Goal: Information Seeking & Learning: Learn about a topic

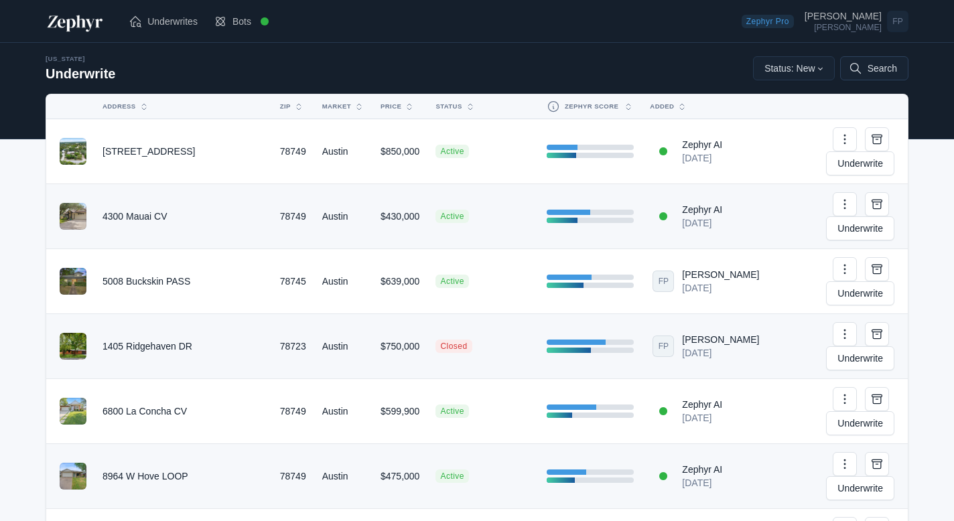
click at [870, 66] on button "Search" at bounding box center [874, 68] width 68 height 24
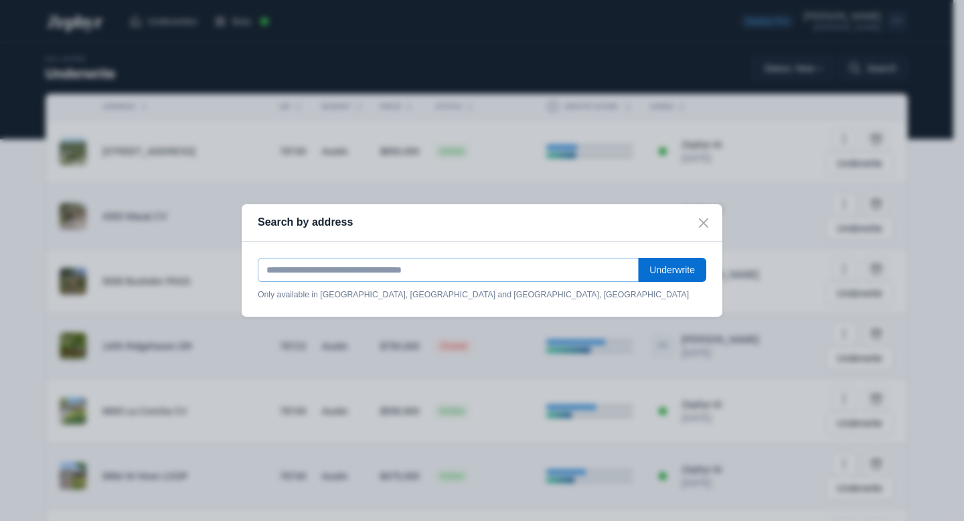
paste input "**********"
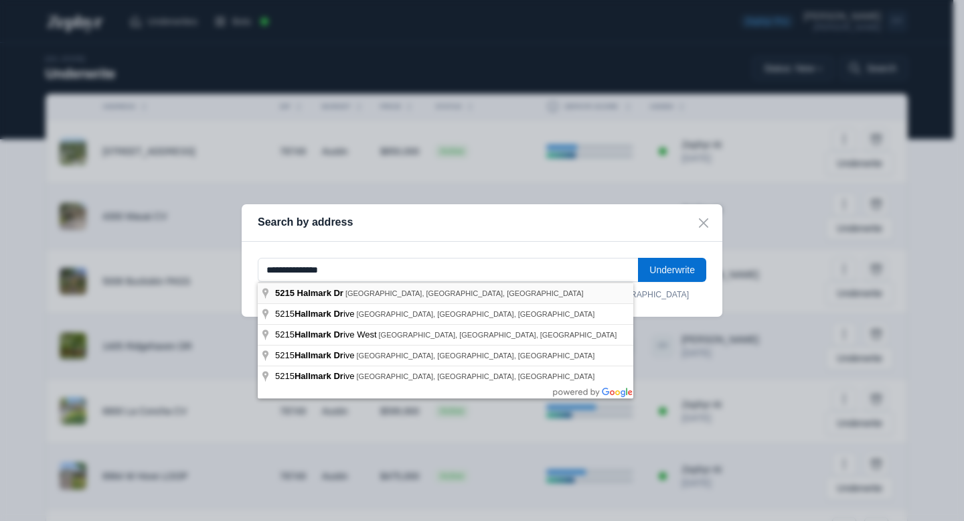
type input "**********"
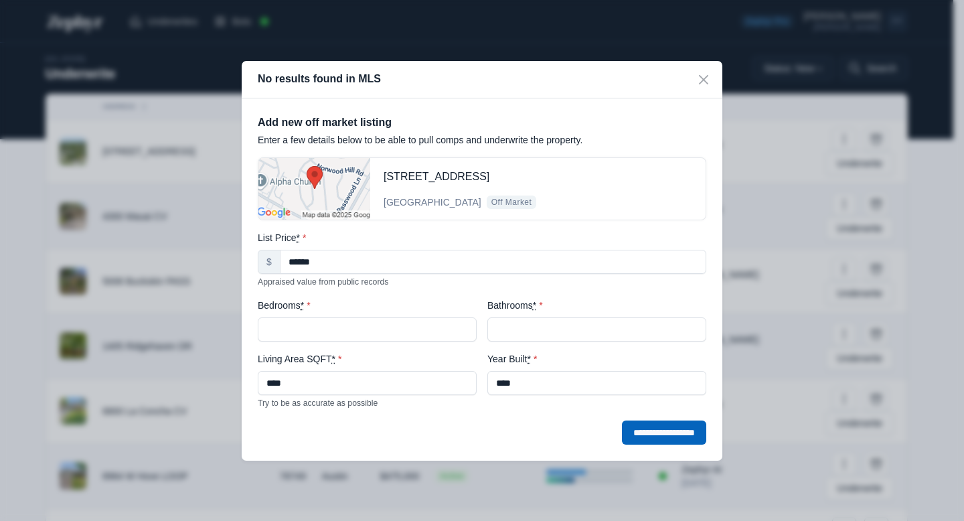
click at [654, 434] on input "**********" at bounding box center [664, 433] width 84 height 24
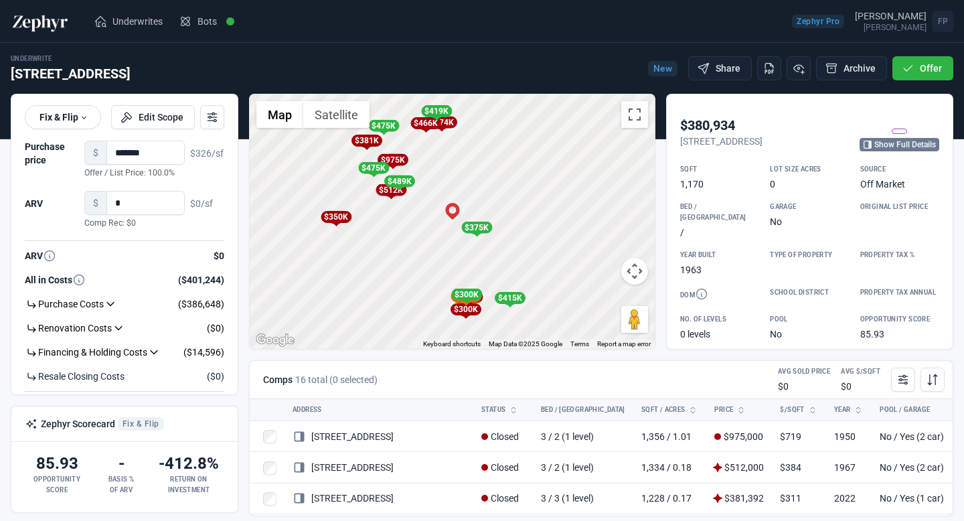
click at [899, 150] on link "Show Full Details" at bounding box center [900, 144] width 80 height 13
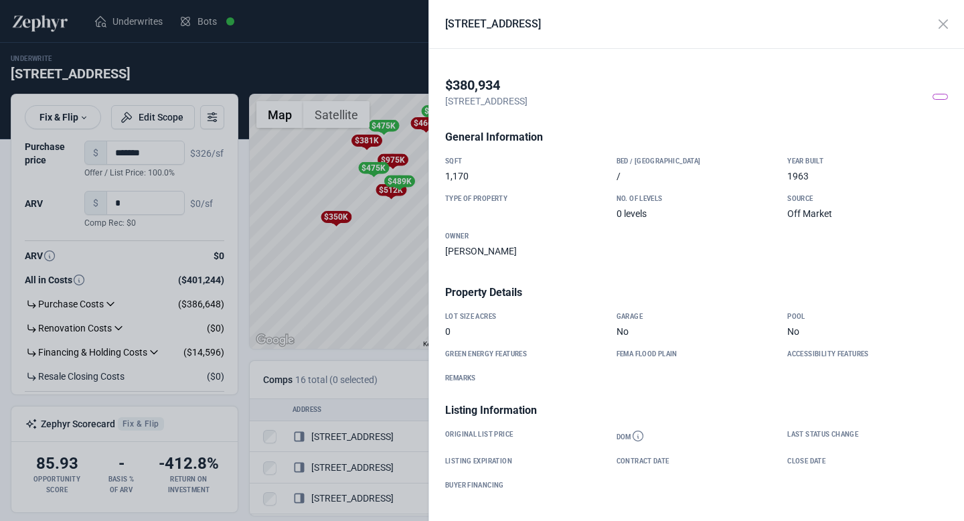
click at [933, 95] on span at bounding box center [940, 97] width 15 height 6
click at [947, 19] on button "Close" at bounding box center [943, 23] width 25 height 25
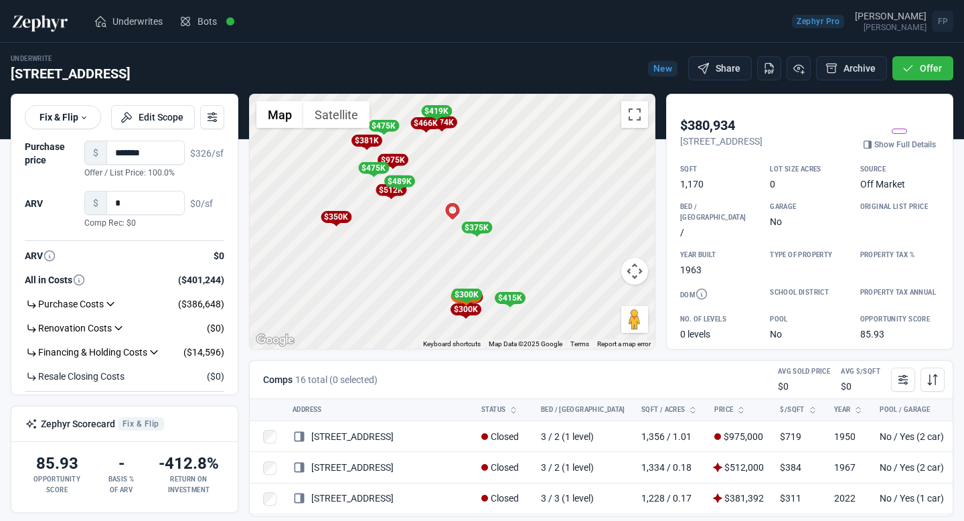
click at [477, 226] on div "$375K" at bounding box center [476, 228] width 31 height 12
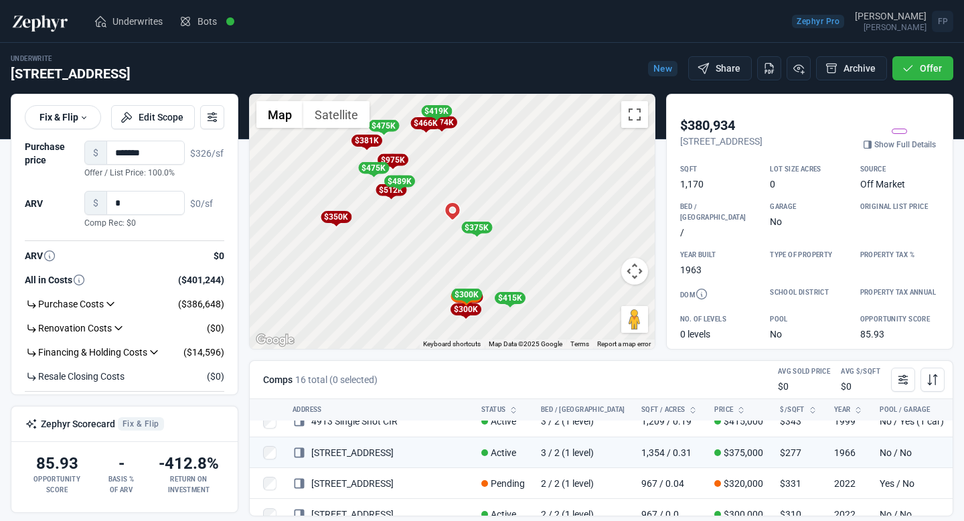
scroll to position [34, 0]
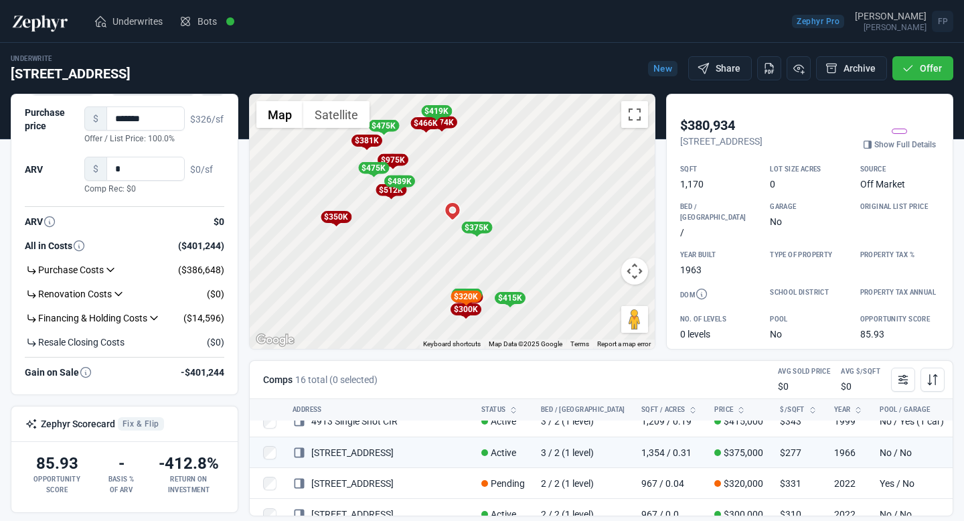
click at [433, 312] on div "To activate drag with keyboard, press Alt + Enter. Once in keyboard drag state,…" at bounding box center [452, 221] width 405 height 254
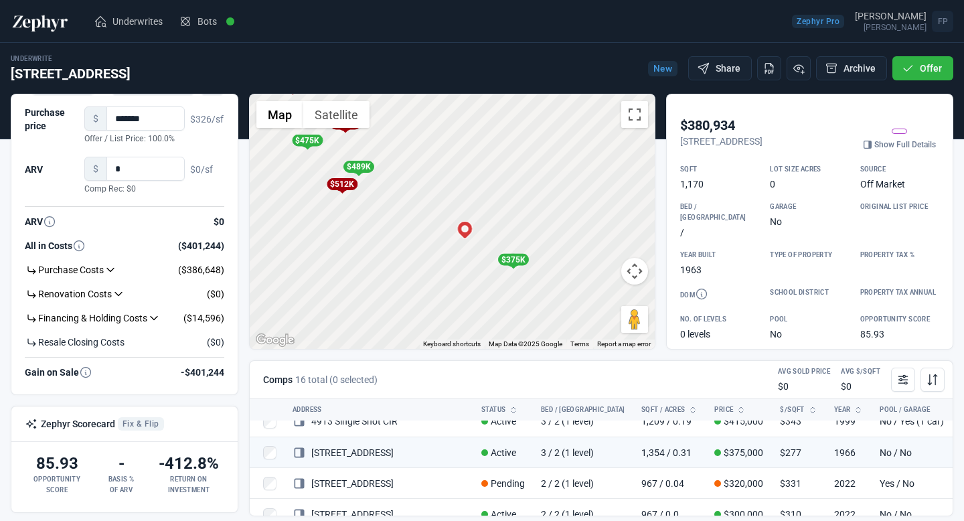
drag, startPoint x: 480, startPoint y: 167, endPoint x: 473, endPoint y: 280, distance: 113.4
click at [473, 279] on div "To activate drag with keyboard, press Alt + Enter. Once in keyboard drag state,…" at bounding box center [452, 221] width 405 height 254
click at [344, 188] on div "$512K" at bounding box center [342, 185] width 31 height 12
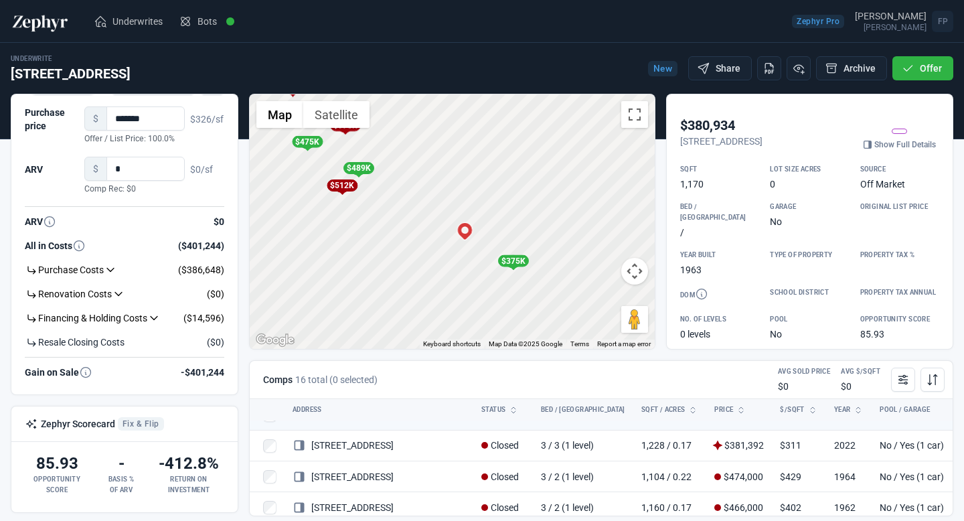
scroll to position [15, 0]
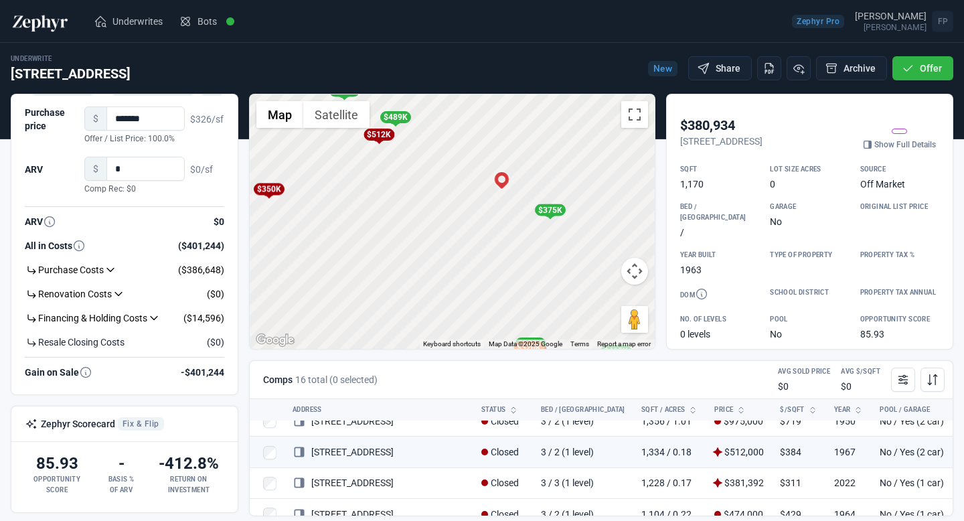
drag, startPoint x: 423, startPoint y: 214, endPoint x: 460, endPoint y: 165, distance: 61.2
click at [460, 165] on div "To activate drag with keyboard, press Alt + Enter. Once in keyboard drag state,…" at bounding box center [452, 221] width 405 height 254
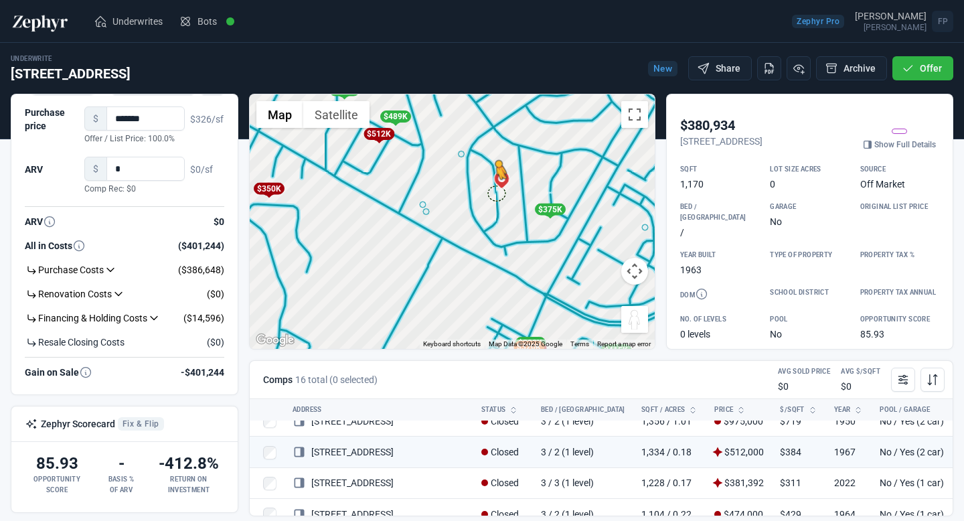
drag, startPoint x: 633, startPoint y: 324, endPoint x: 496, endPoint y: 194, distance: 189.0
click at [496, 192] on div "To activate drag with keyboard, press Alt + Enter. Once in keyboard drag state,…" at bounding box center [452, 221] width 405 height 254
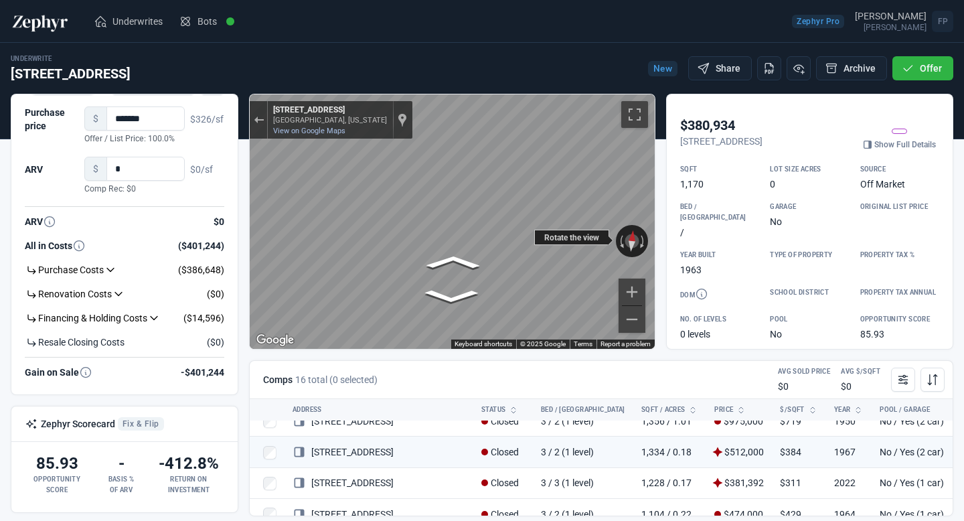
click at [602, 234] on div "Rotate the view" at bounding box center [571, 237] width 75 height 15
click at [256, 119] on div "Exit the Street View" at bounding box center [259, 120] width 10 height 8
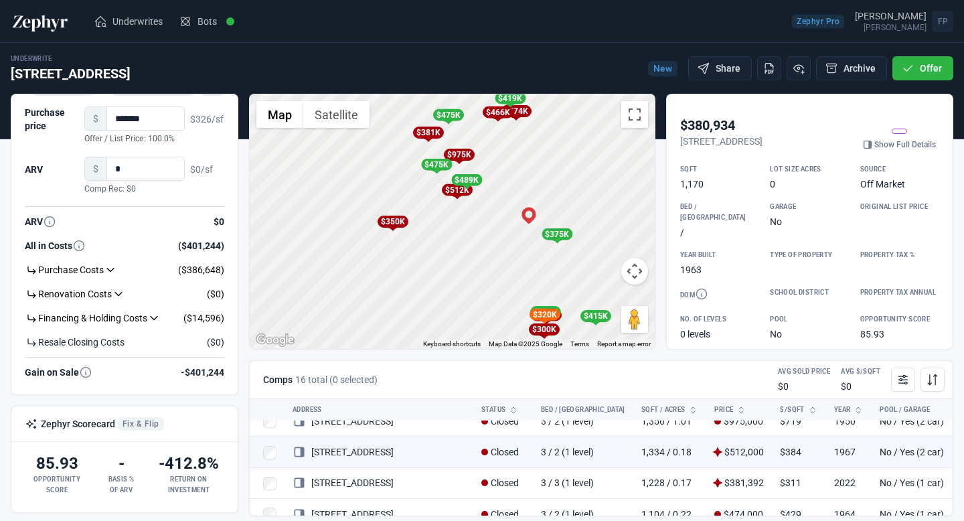
click at [450, 194] on div "$512K" at bounding box center [456, 190] width 31 height 12
click at [457, 190] on div "$512K" at bounding box center [456, 190] width 31 height 12
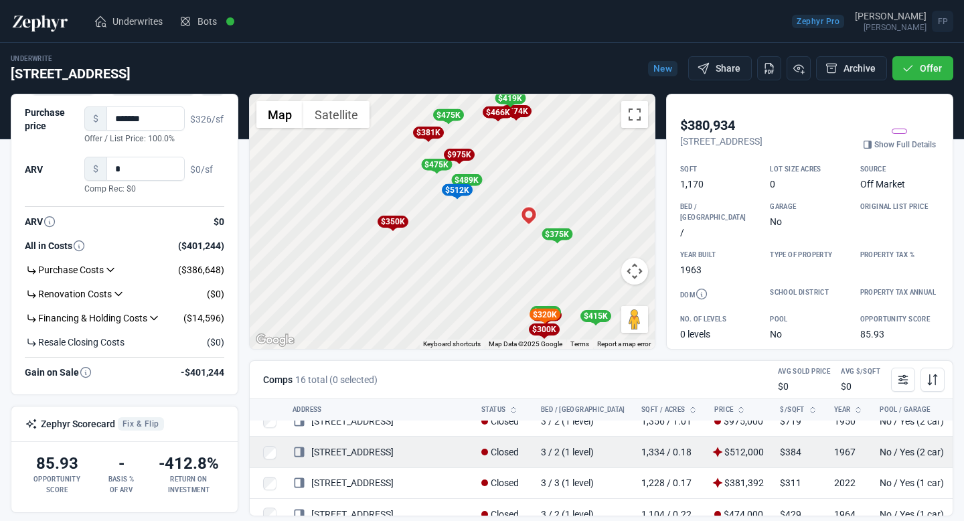
click at [634, 457] on td "1,334 / 0.18" at bounding box center [671, 452] width 74 height 31
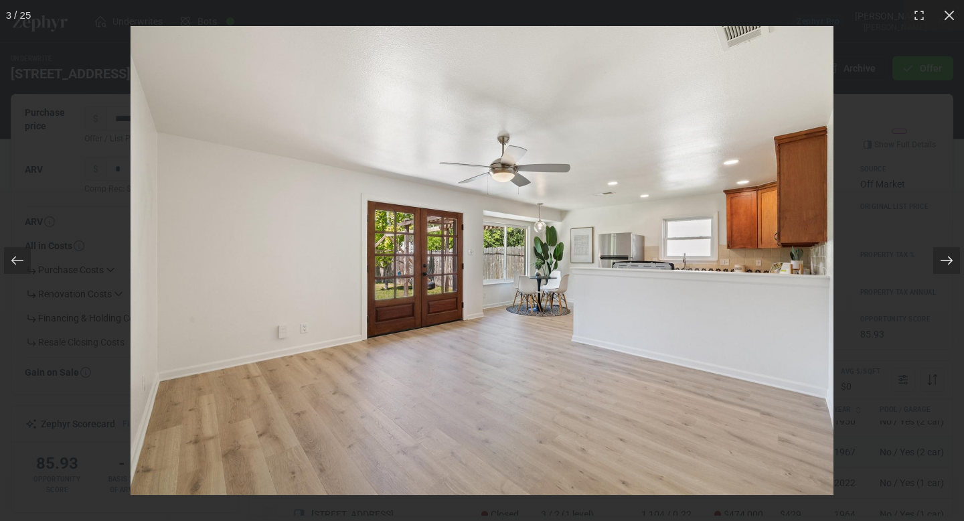
click at [940, 264] on icon at bounding box center [946, 260] width 13 height 13
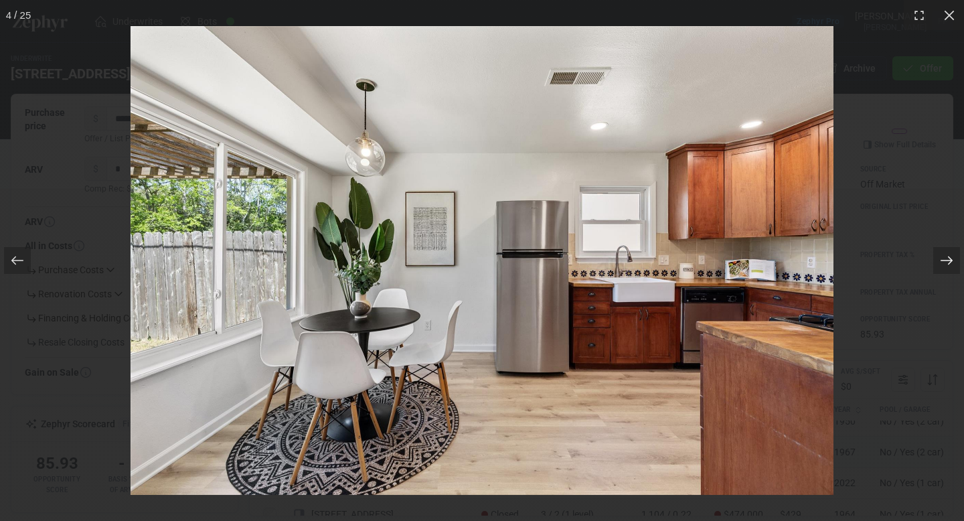
click at [940, 264] on icon at bounding box center [946, 260] width 13 height 13
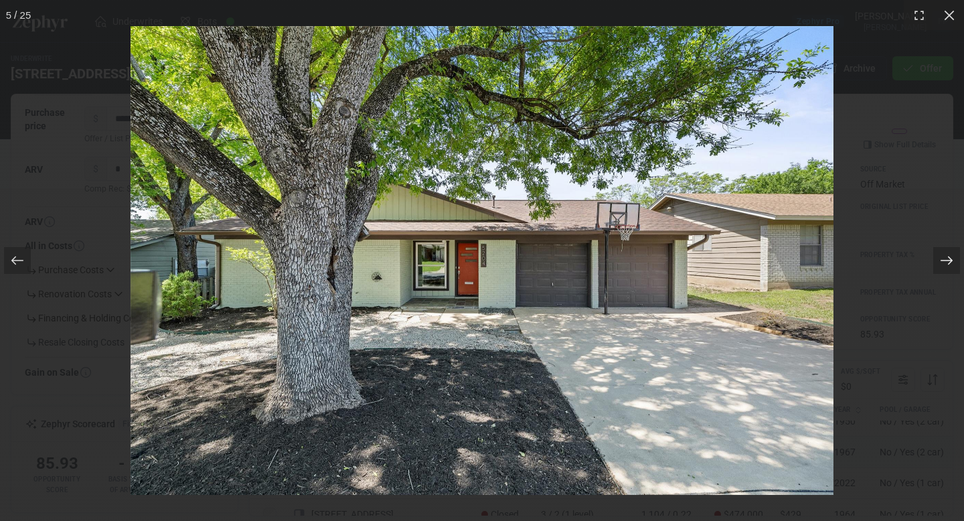
click at [940, 264] on icon at bounding box center [946, 260] width 13 height 13
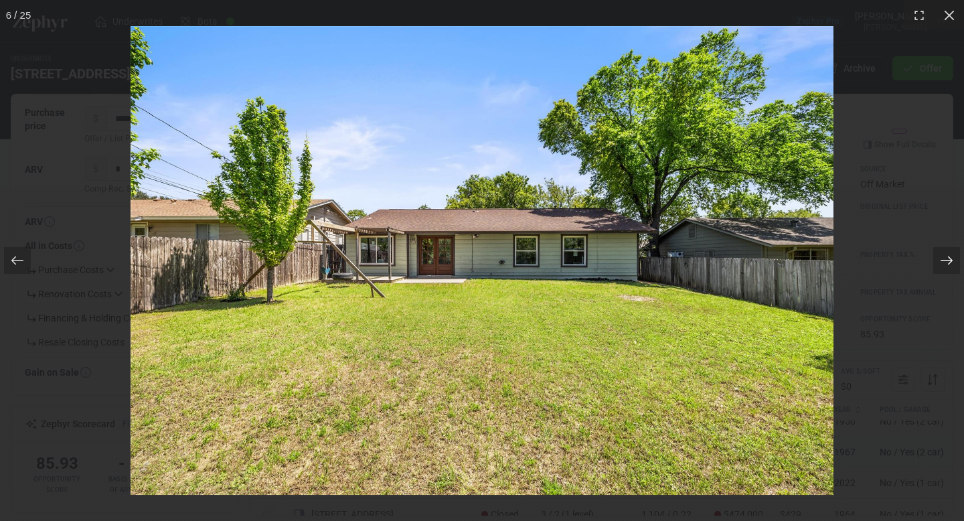
click at [940, 264] on icon at bounding box center [946, 260] width 13 height 13
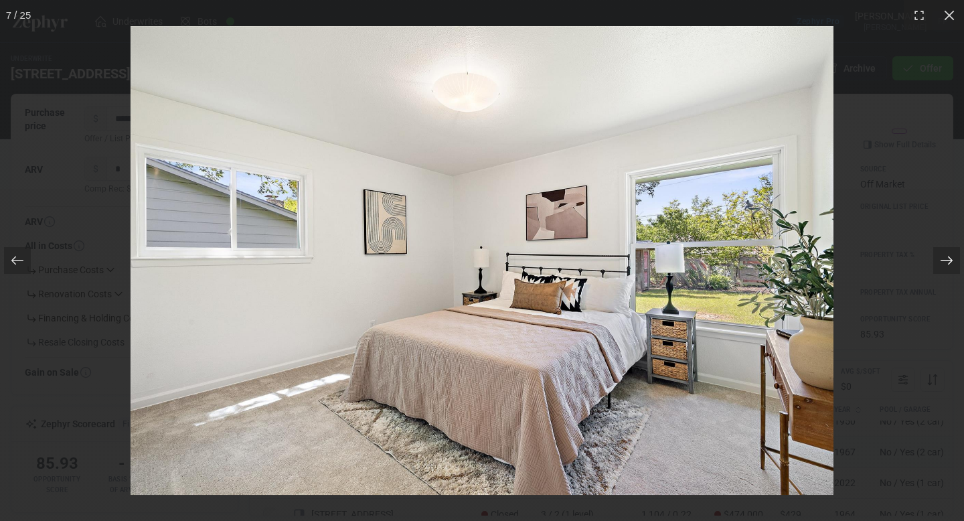
click at [940, 264] on icon at bounding box center [946, 260] width 13 height 13
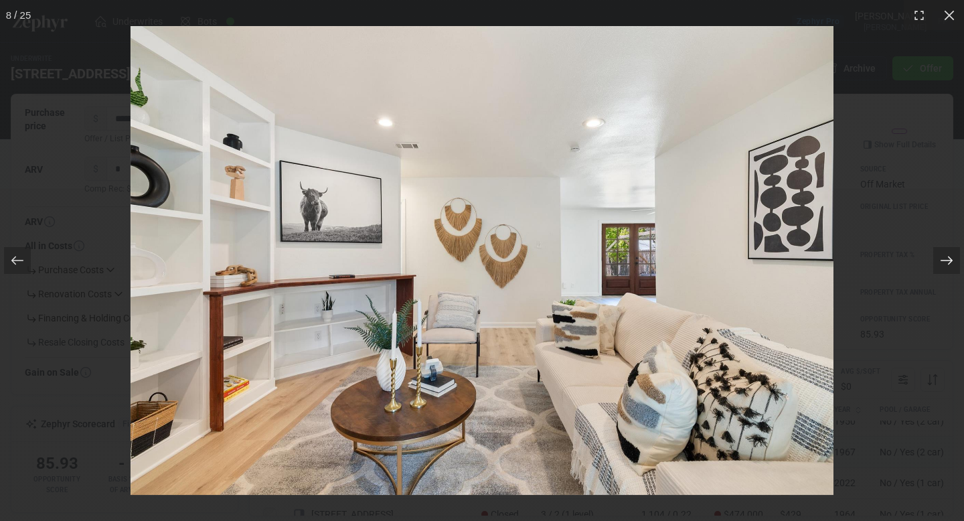
click at [940, 264] on icon at bounding box center [946, 260] width 13 height 13
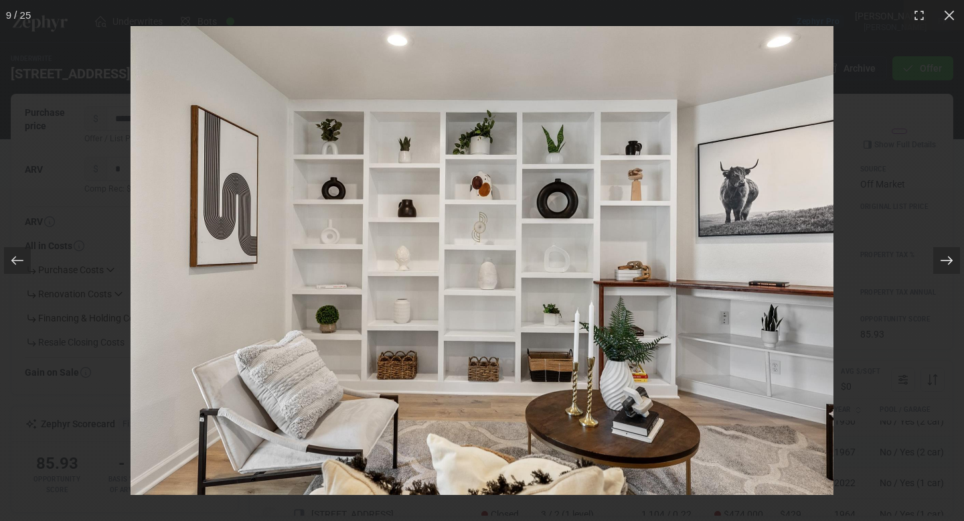
click at [940, 264] on icon at bounding box center [946, 260] width 13 height 13
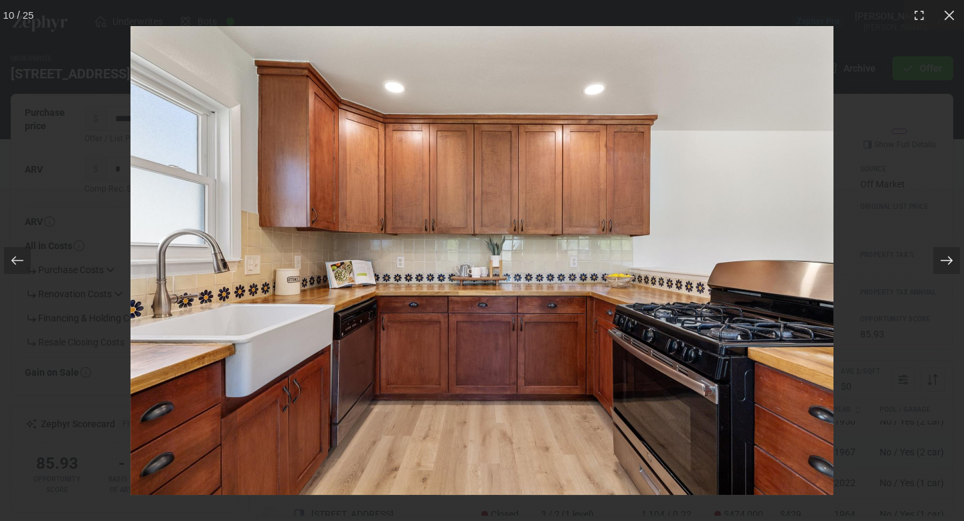
click at [940, 264] on icon at bounding box center [946, 260] width 13 height 13
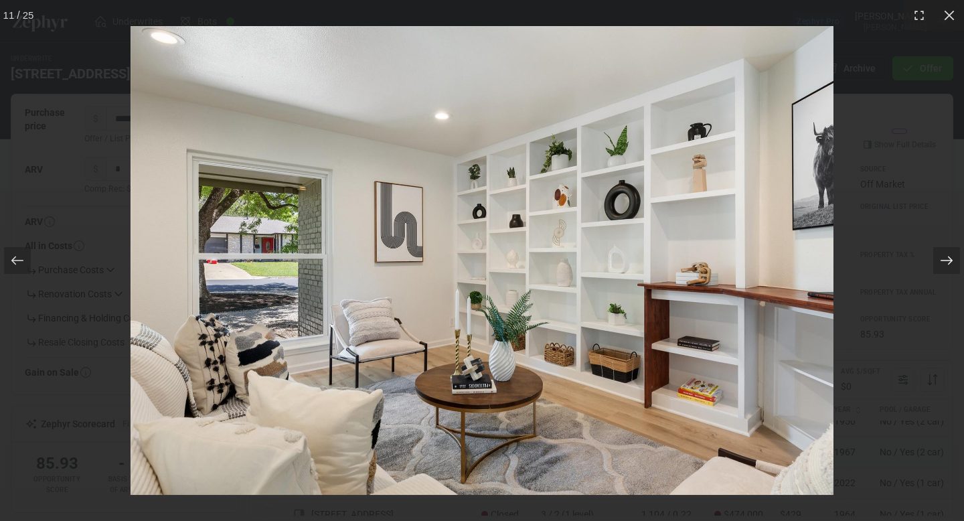
click at [940, 264] on icon at bounding box center [946, 260] width 13 height 13
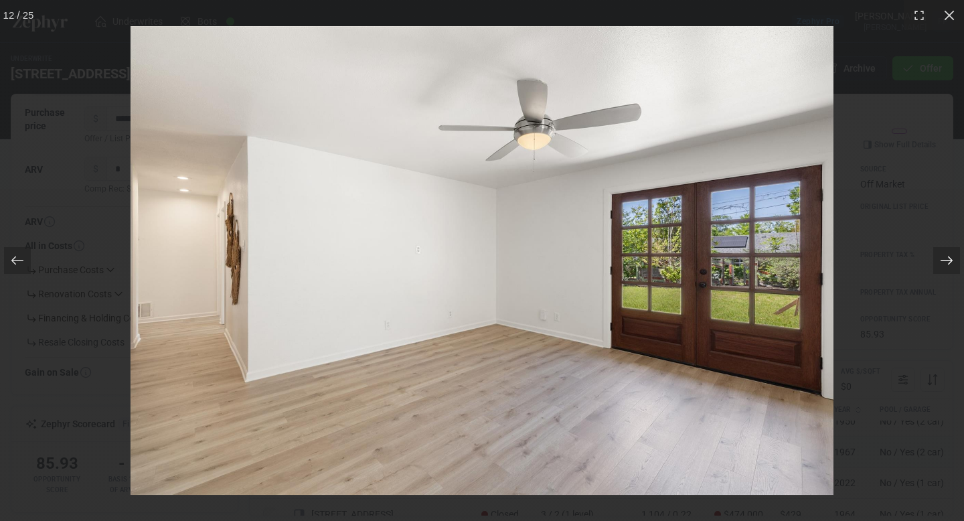
click at [940, 264] on icon at bounding box center [946, 260] width 13 height 13
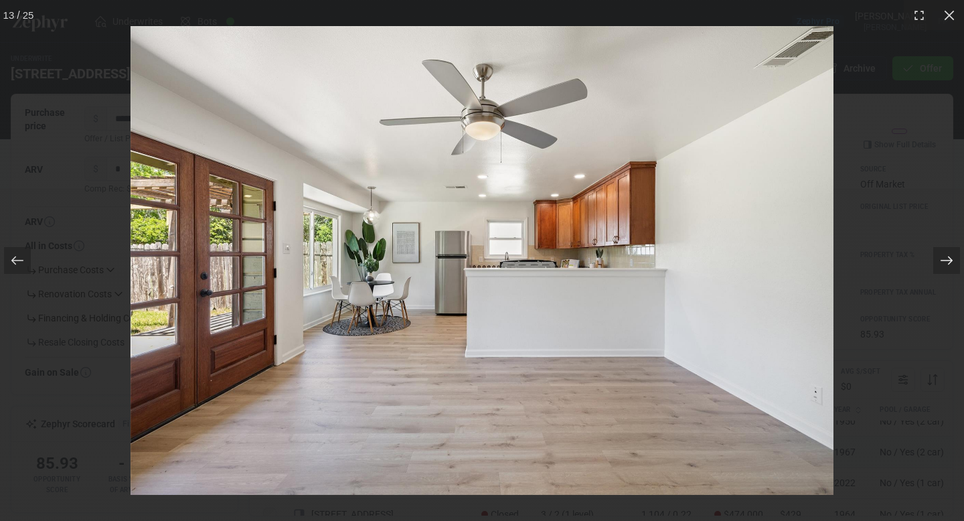
click at [940, 264] on icon at bounding box center [946, 260] width 13 height 13
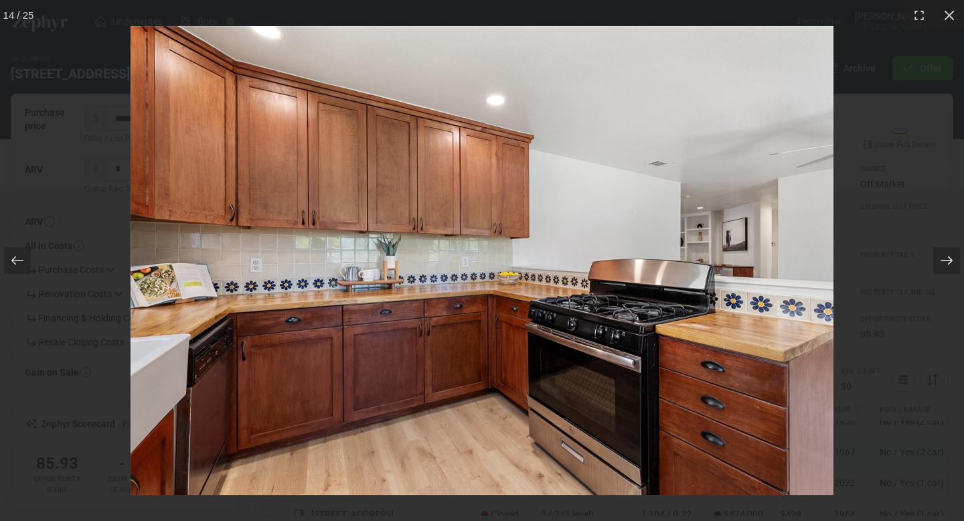
click at [940, 264] on icon at bounding box center [946, 260] width 13 height 13
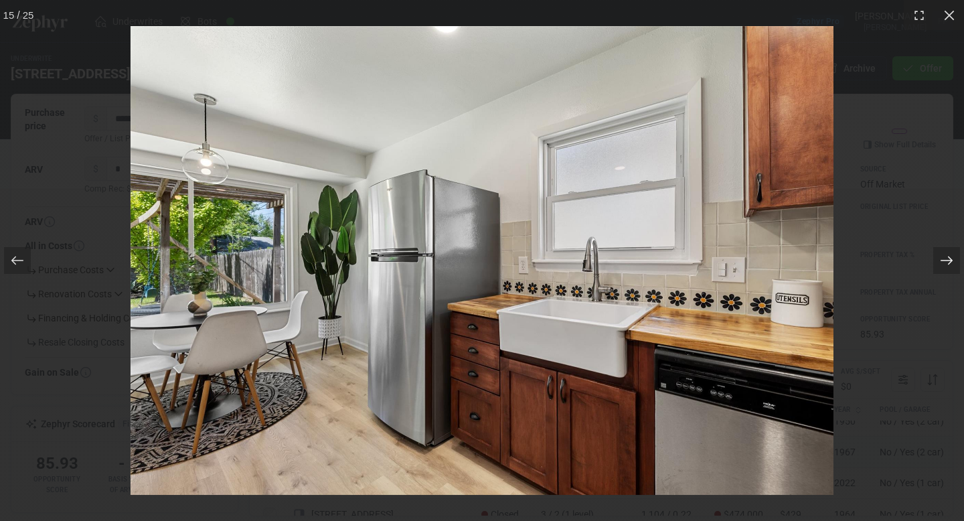
click at [940, 264] on icon at bounding box center [946, 260] width 13 height 13
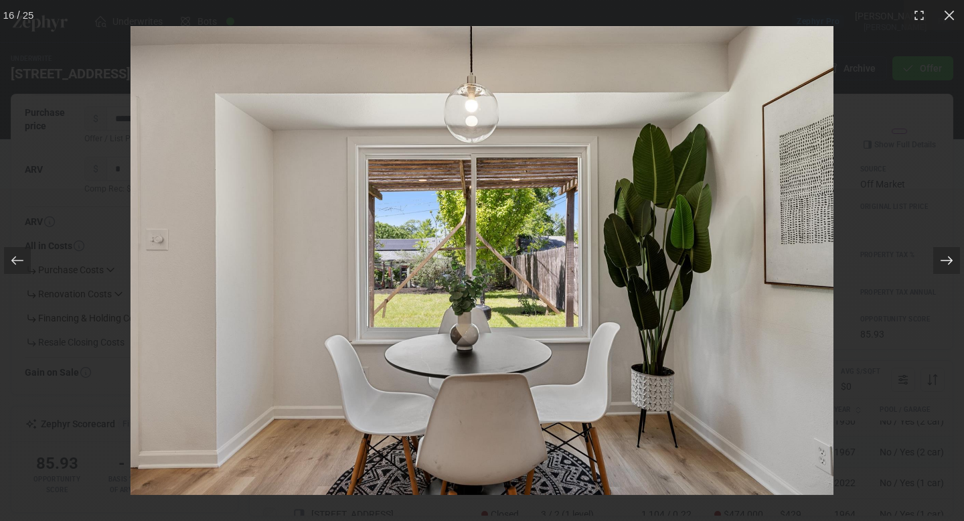
click at [940, 264] on icon at bounding box center [946, 260] width 13 height 13
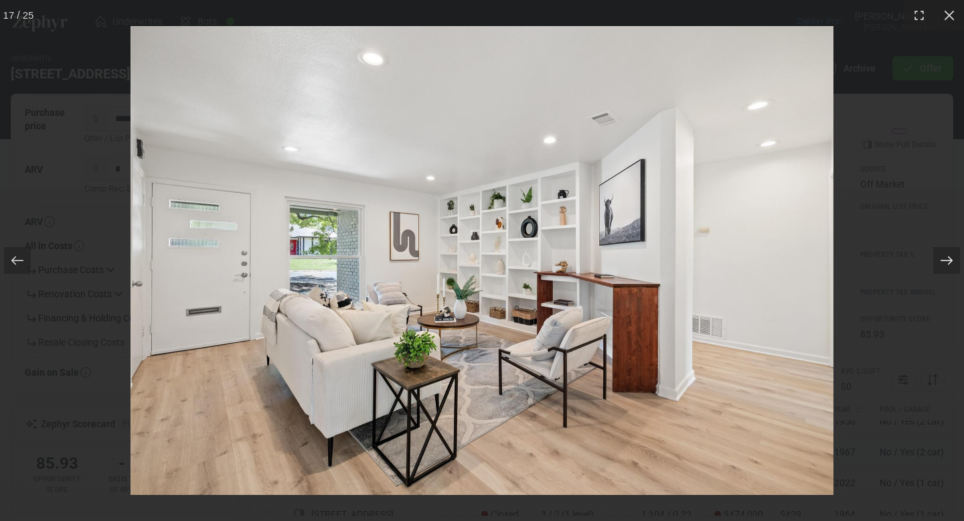
click at [940, 264] on icon at bounding box center [946, 260] width 13 height 13
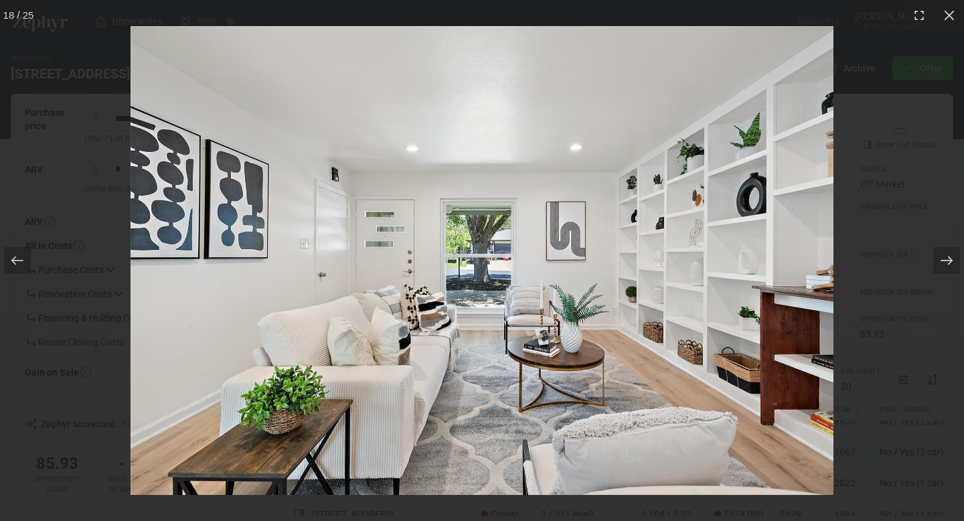
click at [940, 264] on icon at bounding box center [946, 260] width 13 height 13
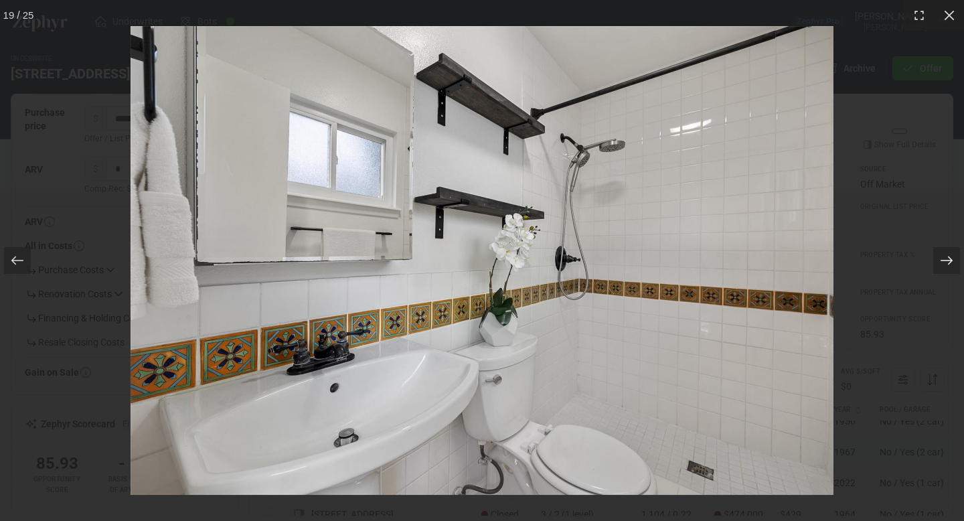
click at [940, 264] on icon at bounding box center [946, 260] width 13 height 13
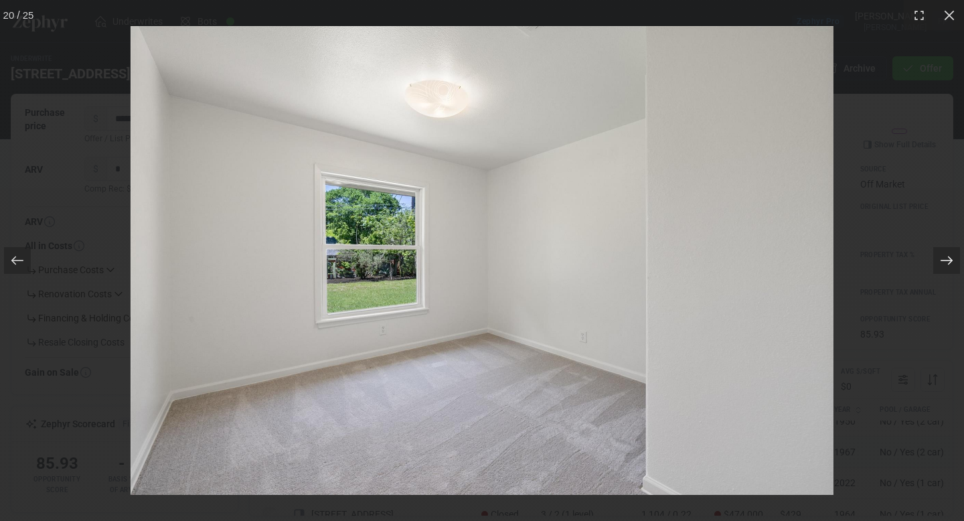
click at [940, 264] on icon at bounding box center [946, 260] width 13 height 13
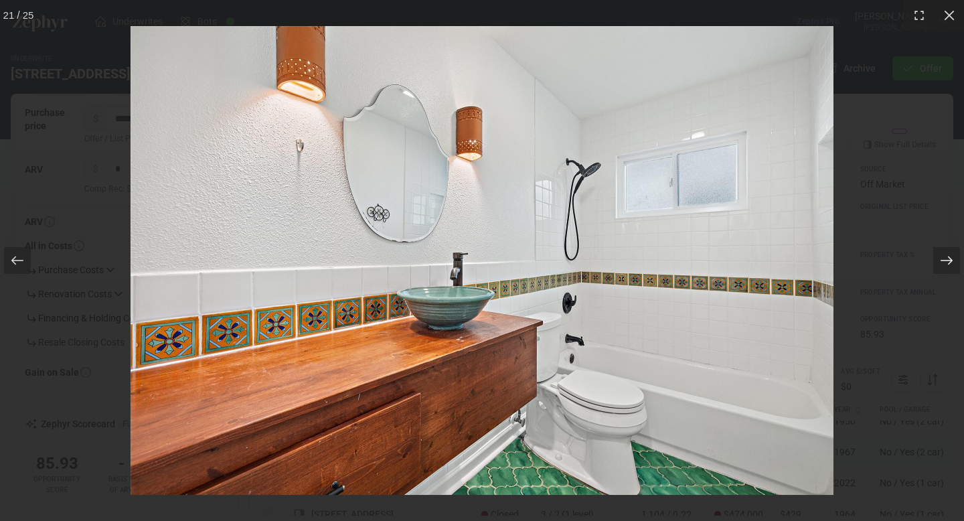
click at [940, 264] on icon at bounding box center [946, 260] width 13 height 13
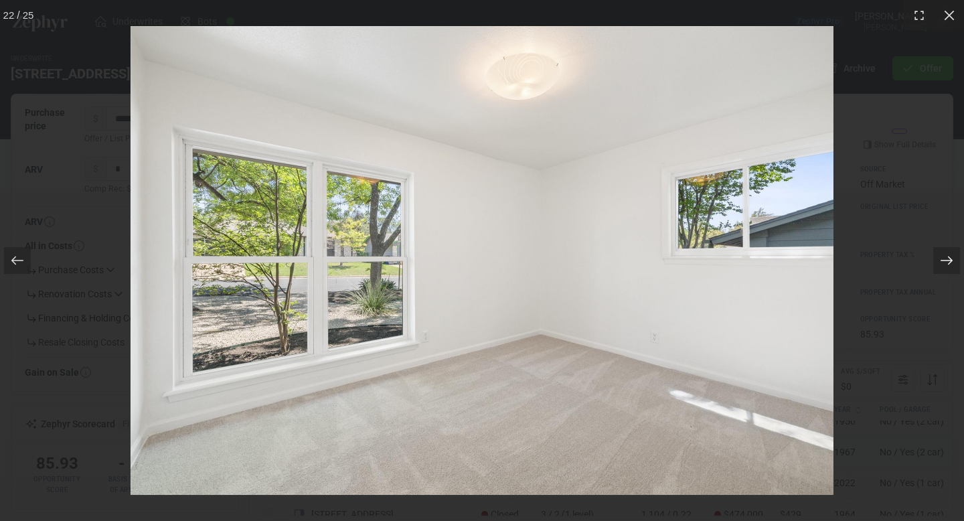
click at [940, 264] on icon at bounding box center [946, 260] width 13 height 13
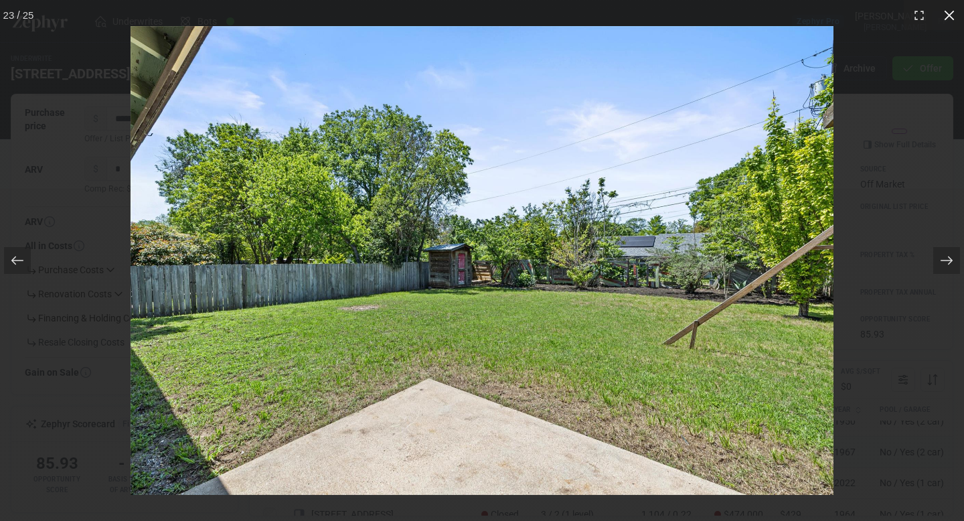
click at [952, 13] on icon at bounding box center [949, 15] width 13 height 13
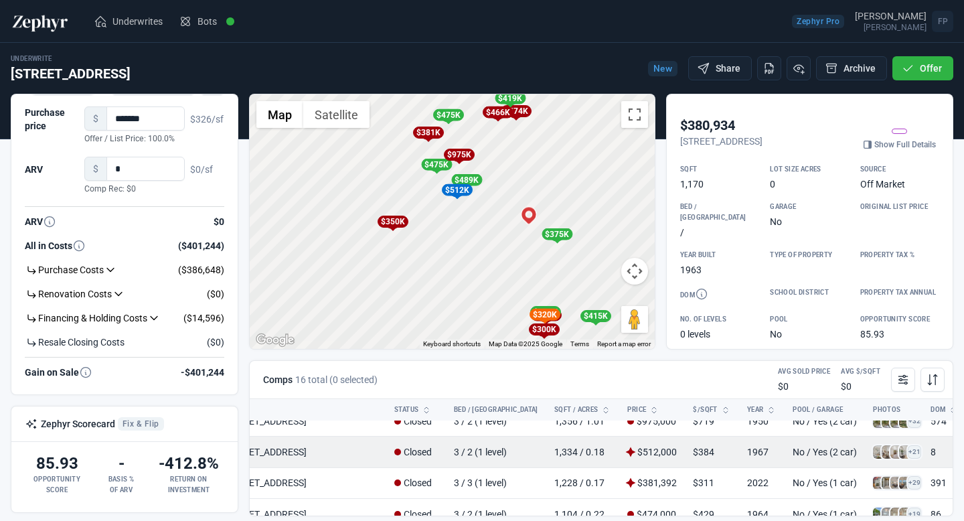
scroll to position [15, 134]
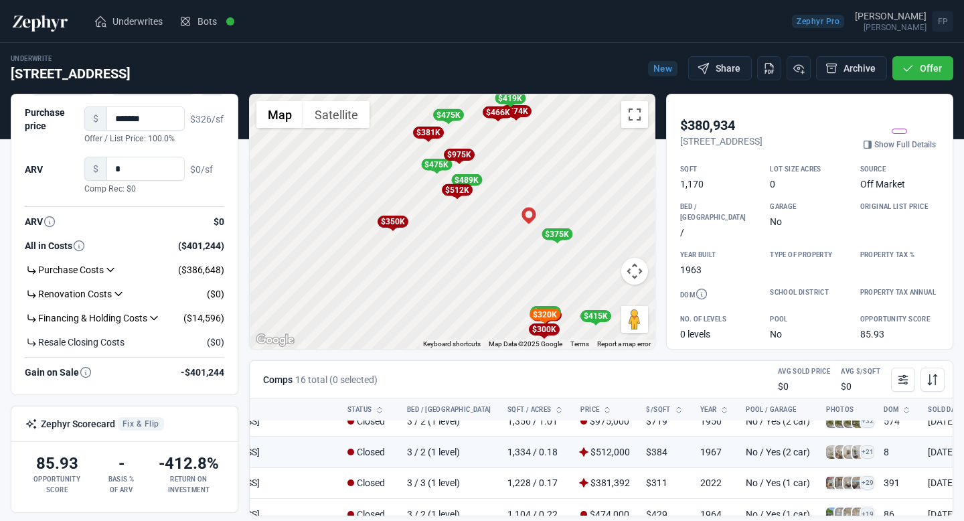
click at [545, 315] on div "$320K" at bounding box center [544, 315] width 31 height 12
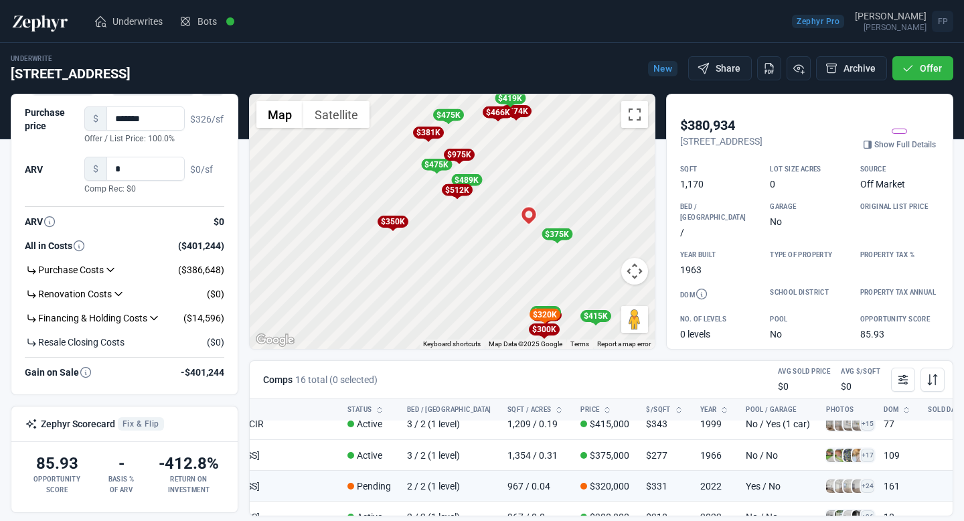
scroll to position [413, 134]
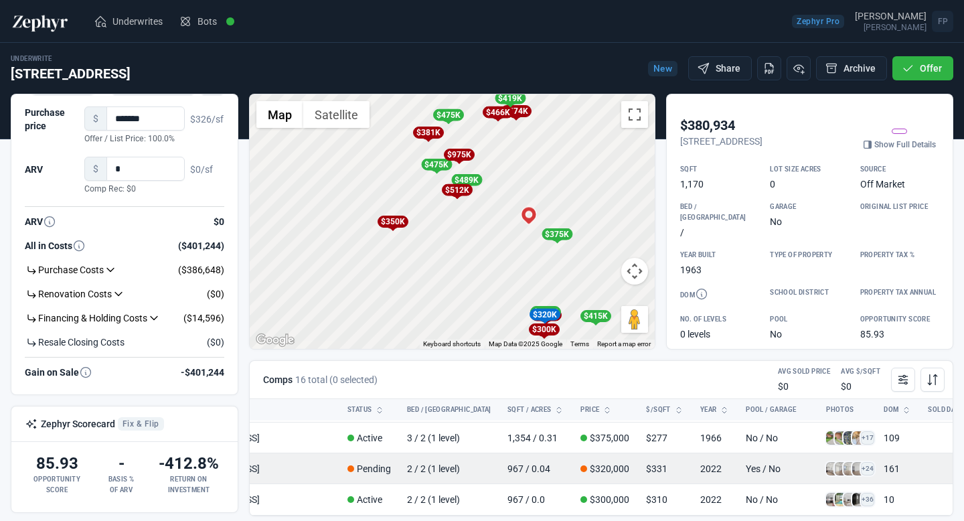
click at [844, 462] on span at bounding box center [850, 468] width 13 height 13
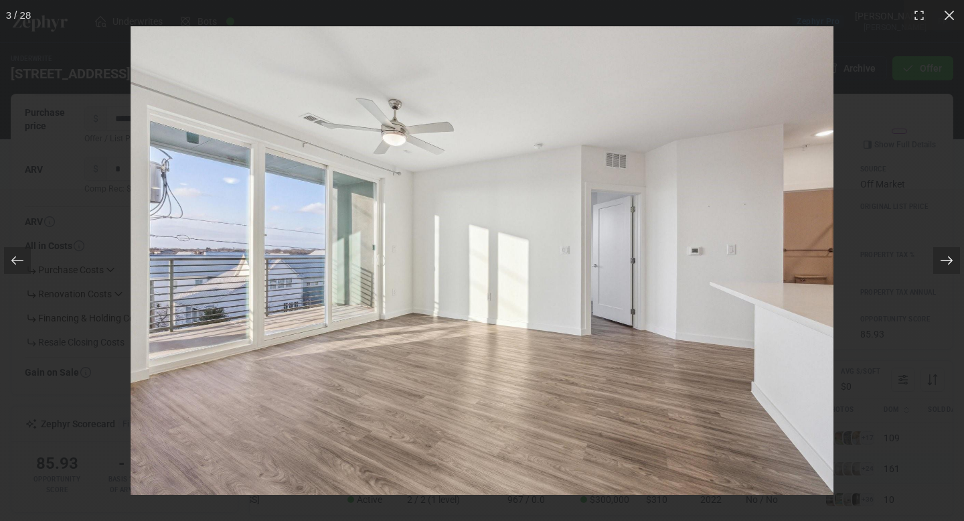
click at [956, 252] on div at bounding box center [947, 260] width 27 height 27
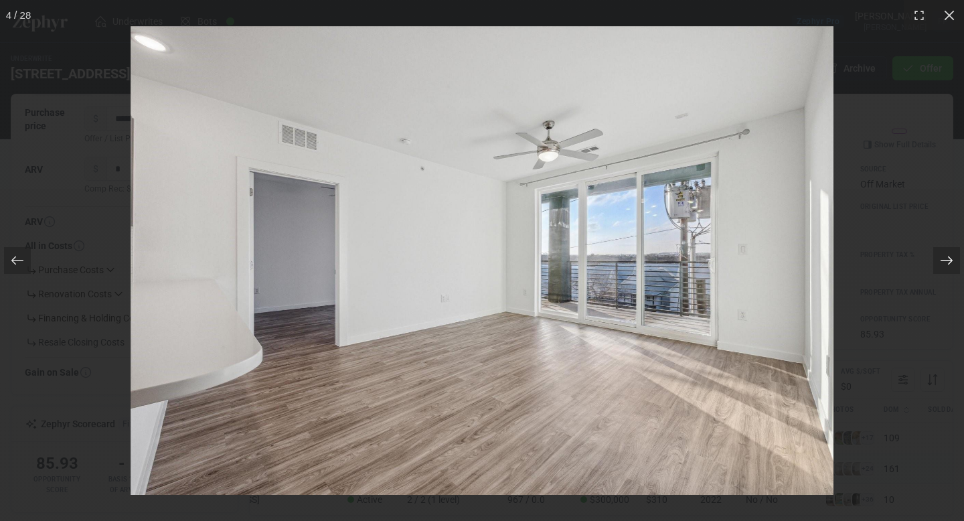
click at [956, 253] on div at bounding box center [947, 260] width 27 height 27
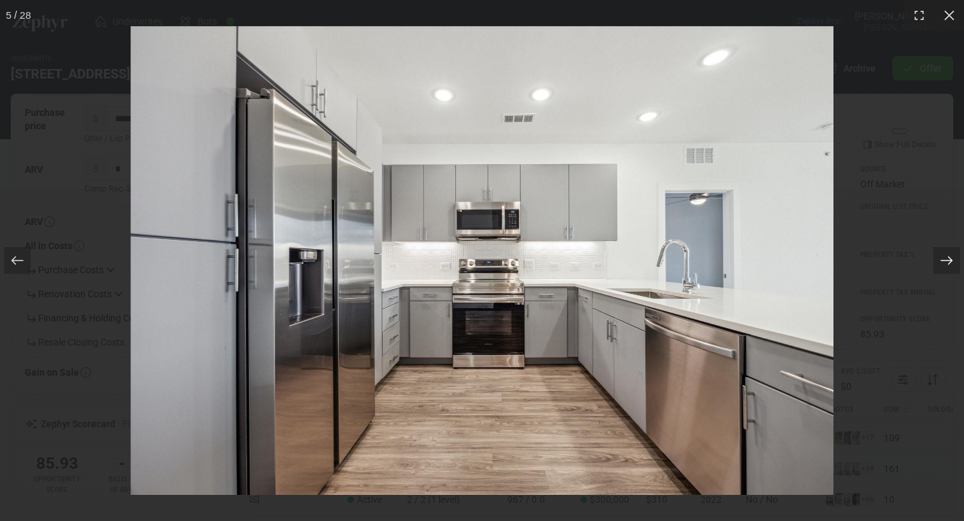
click at [956, 253] on div at bounding box center [947, 260] width 27 height 27
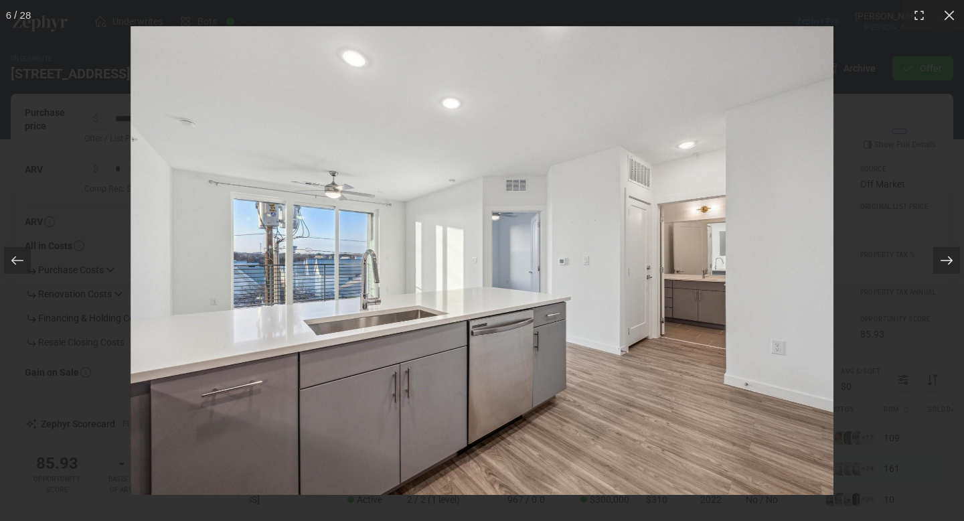
click at [956, 253] on div at bounding box center [947, 260] width 27 height 27
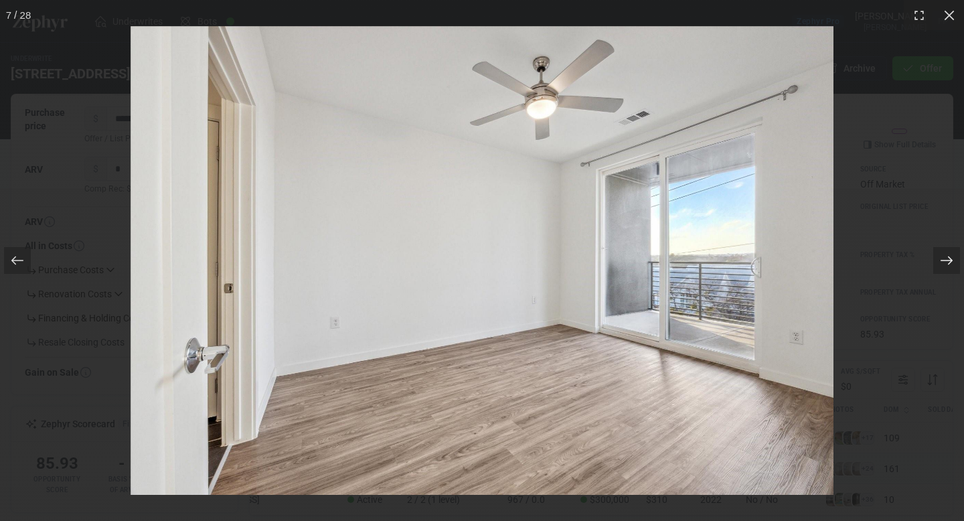
click at [956, 253] on div at bounding box center [947, 260] width 27 height 27
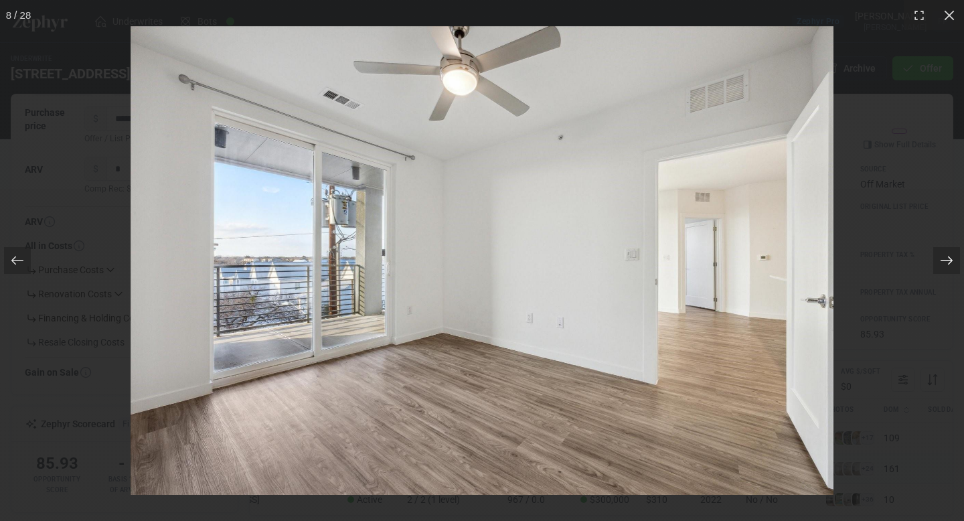
click at [956, 253] on div at bounding box center [947, 260] width 27 height 27
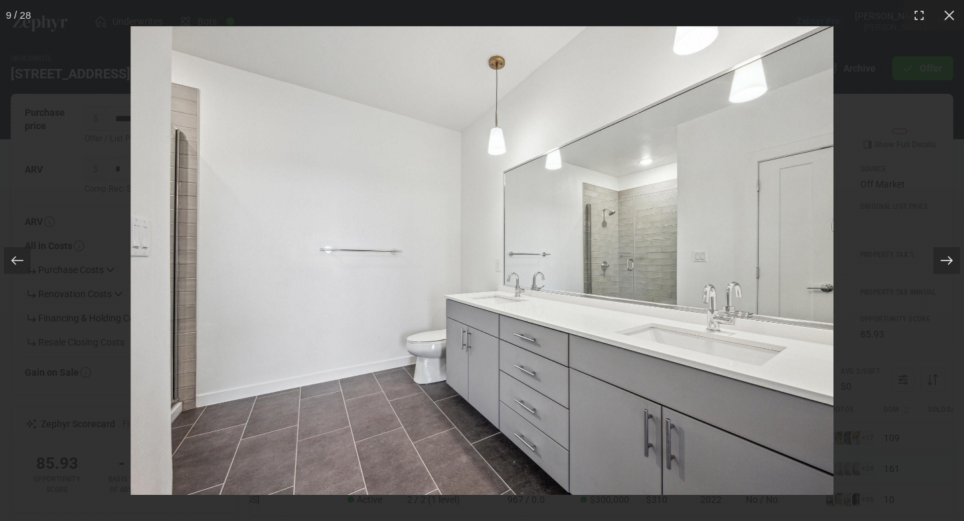
click at [956, 253] on div at bounding box center [947, 260] width 27 height 27
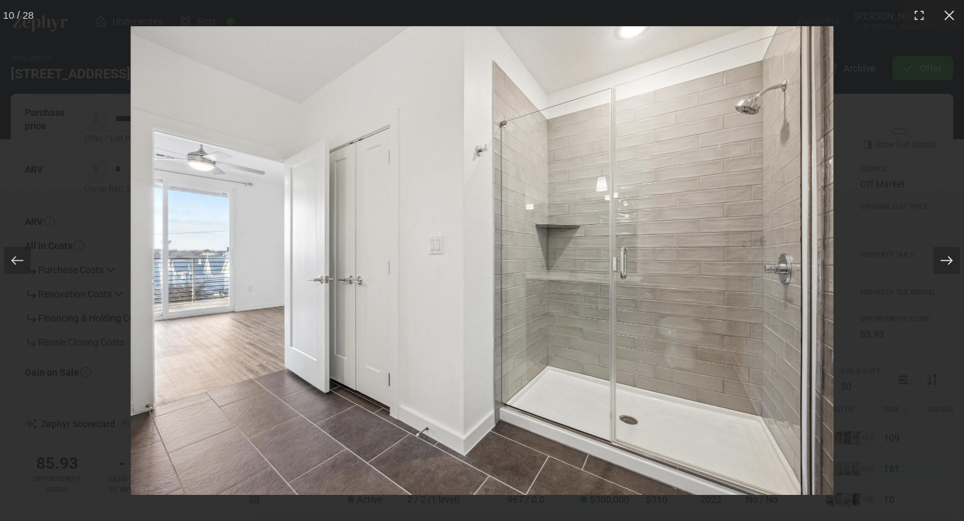
click at [956, 253] on div at bounding box center [947, 260] width 27 height 27
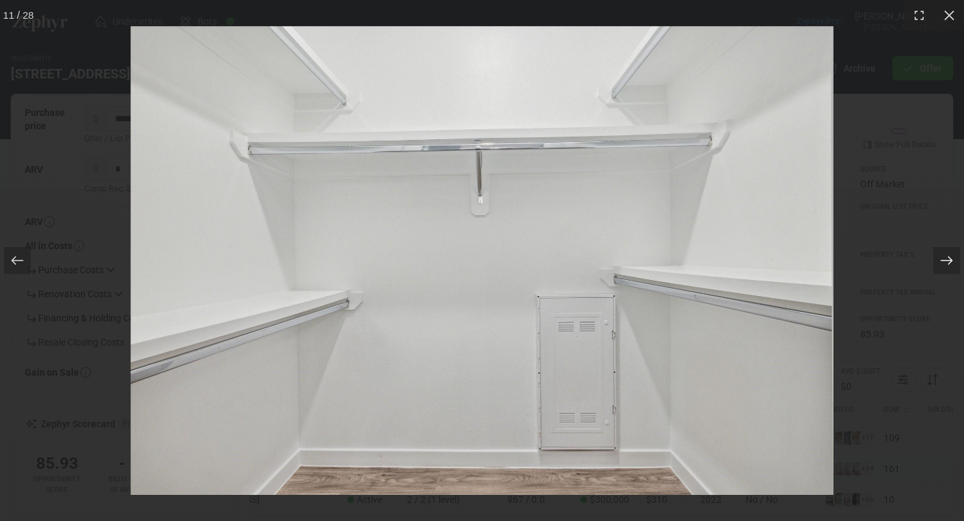
click at [956, 253] on div at bounding box center [947, 260] width 27 height 27
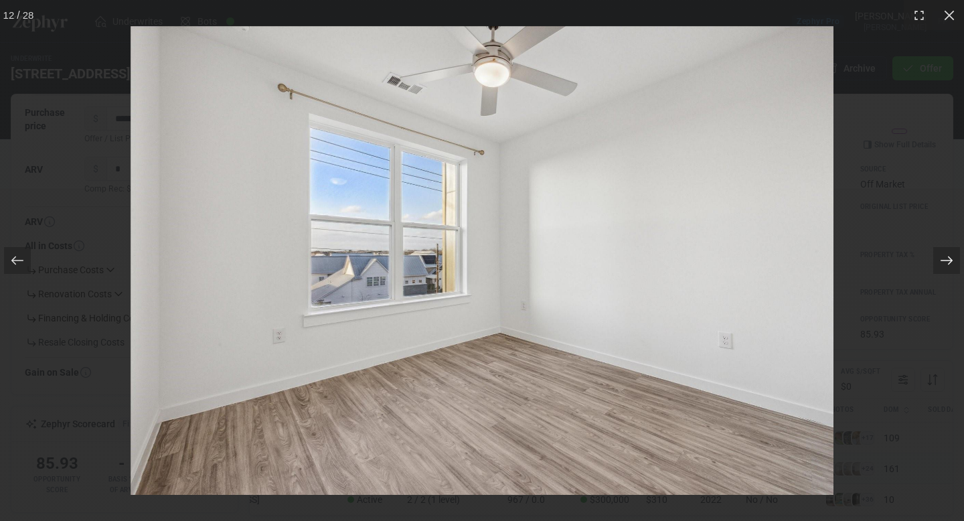
click at [956, 253] on div at bounding box center [947, 260] width 27 height 27
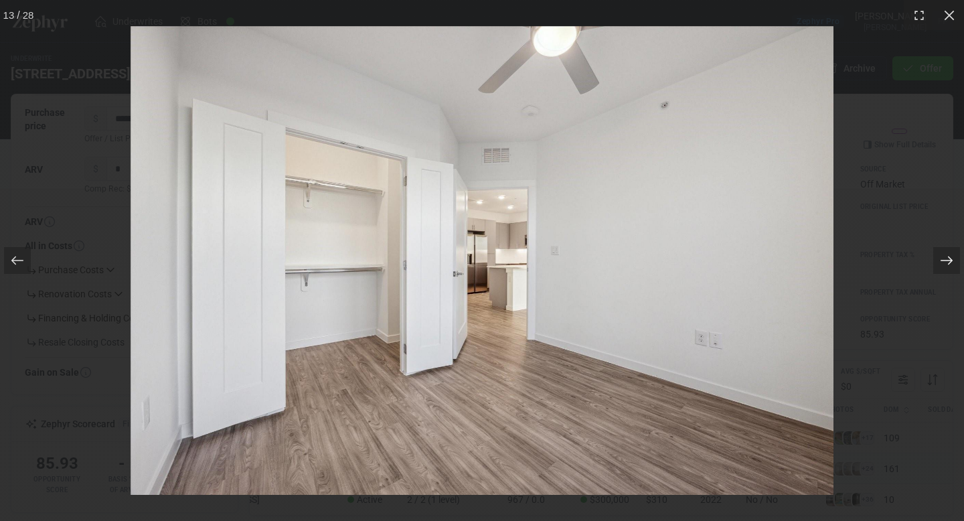
click at [956, 253] on div at bounding box center [947, 260] width 27 height 27
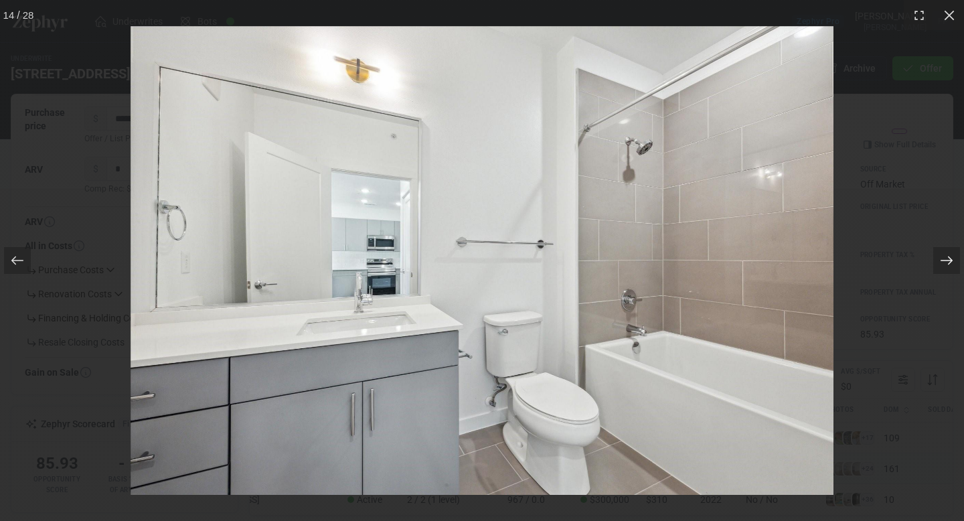
click at [956, 253] on div at bounding box center [947, 260] width 27 height 27
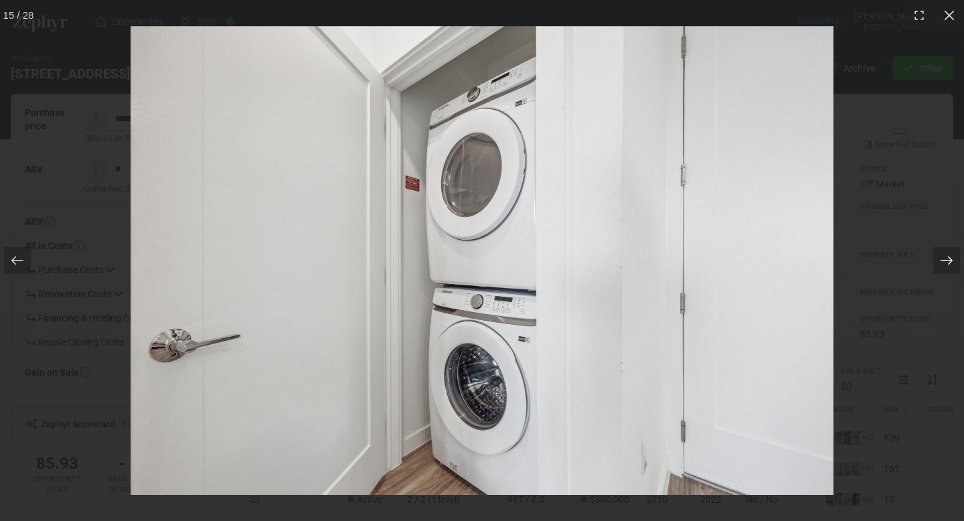
click at [956, 253] on div at bounding box center [947, 260] width 27 height 27
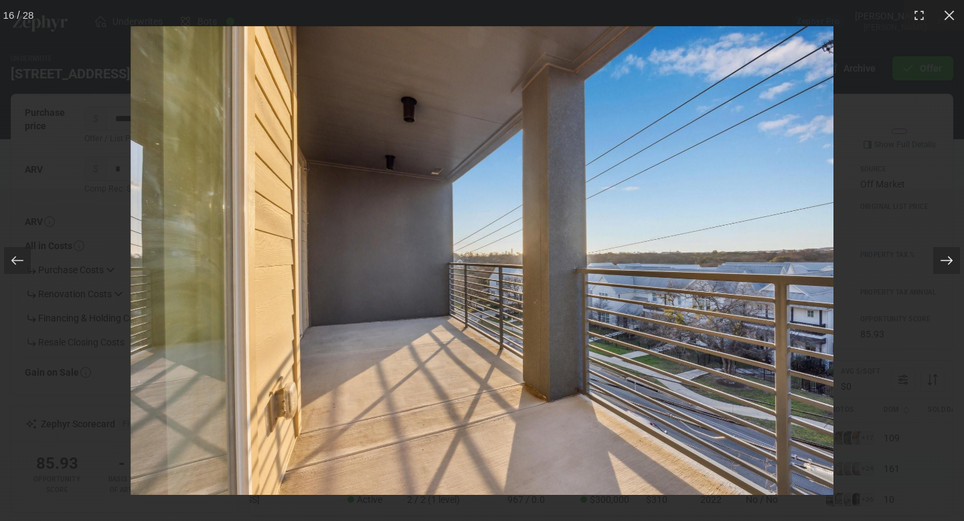
click at [956, 253] on div at bounding box center [947, 260] width 27 height 27
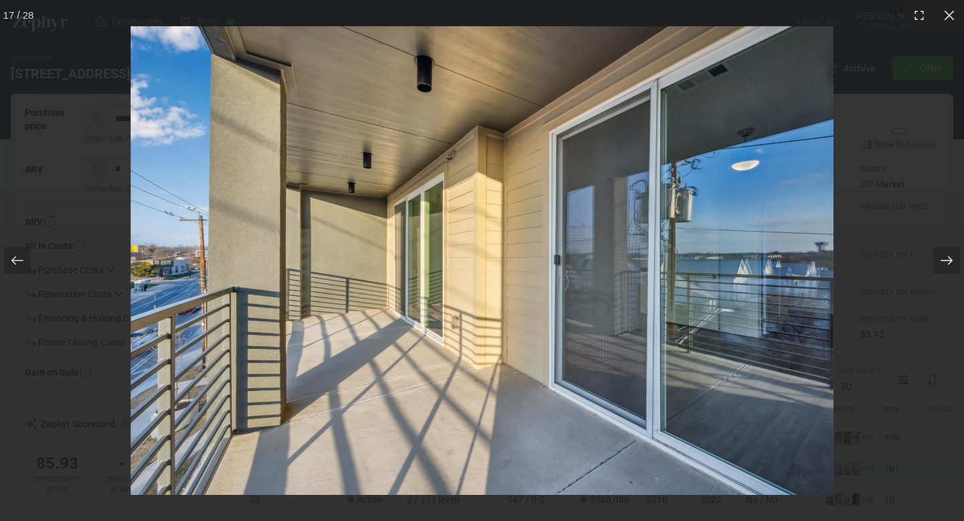
click at [956, 253] on div at bounding box center [947, 260] width 27 height 27
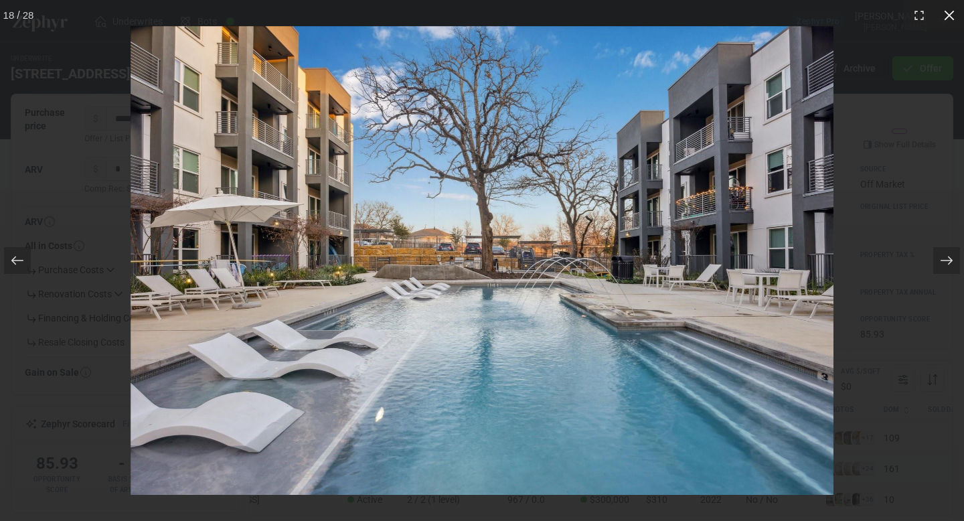
click at [951, 17] on icon at bounding box center [949, 15] width 10 height 10
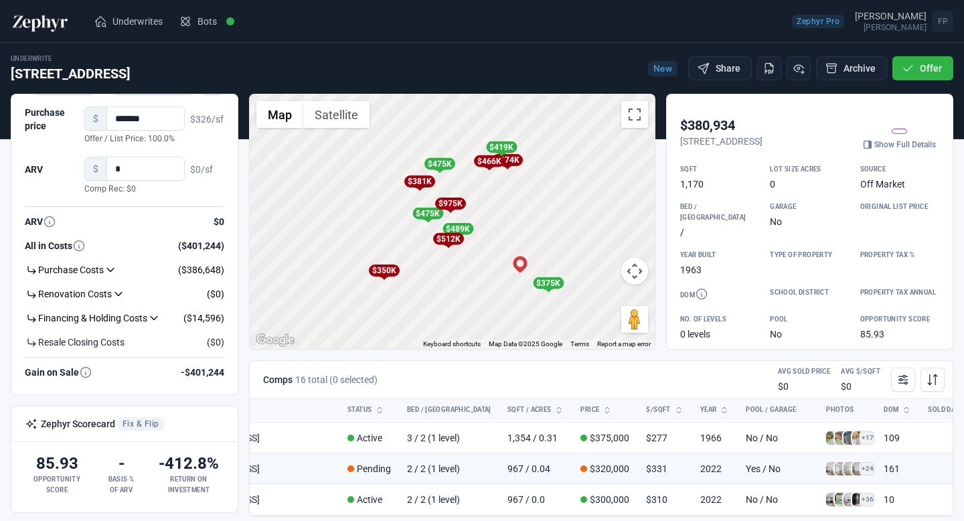
drag, startPoint x: 520, startPoint y: 263, endPoint x: 505, endPoint y: 329, distance: 68.1
click at [505, 329] on div "To activate drag with keyboard, press Alt + Enter. Once in keyboard drag state,…" at bounding box center [452, 221] width 405 height 254
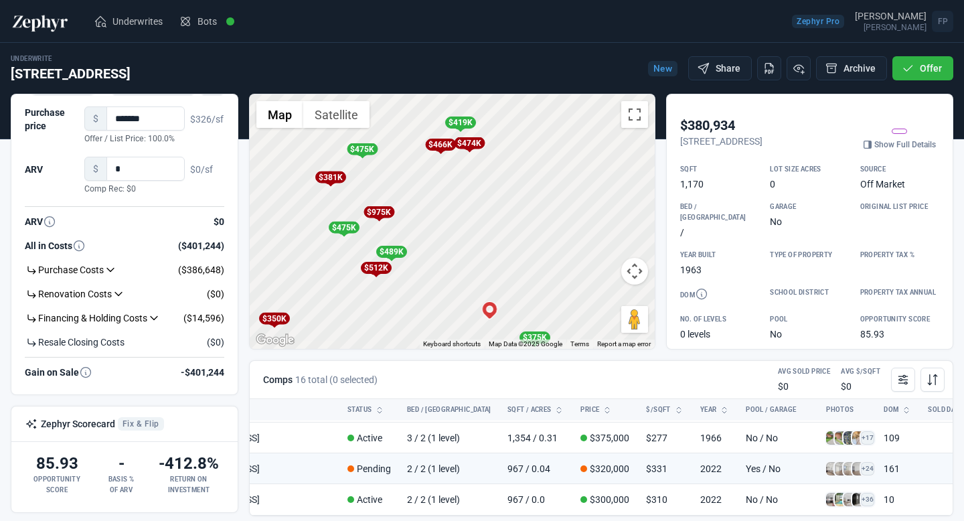
drag, startPoint x: 457, startPoint y: 204, endPoint x: 469, endPoint y: 230, distance: 27.9
click at [469, 230] on div "To activate drag with keyboard, press Alt + Enter. Once in keyboard drag state,…" at bounding box center [452, 221] width 405 height 254
click at [436, 141] on div "$466K" at bounding box center [440, 145] width 31 height 12
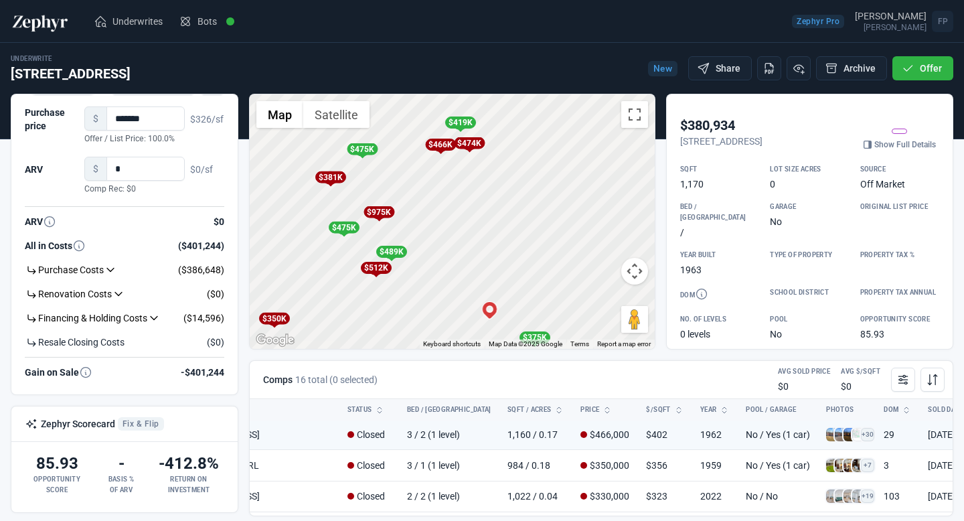
scroll to position [108, 134]
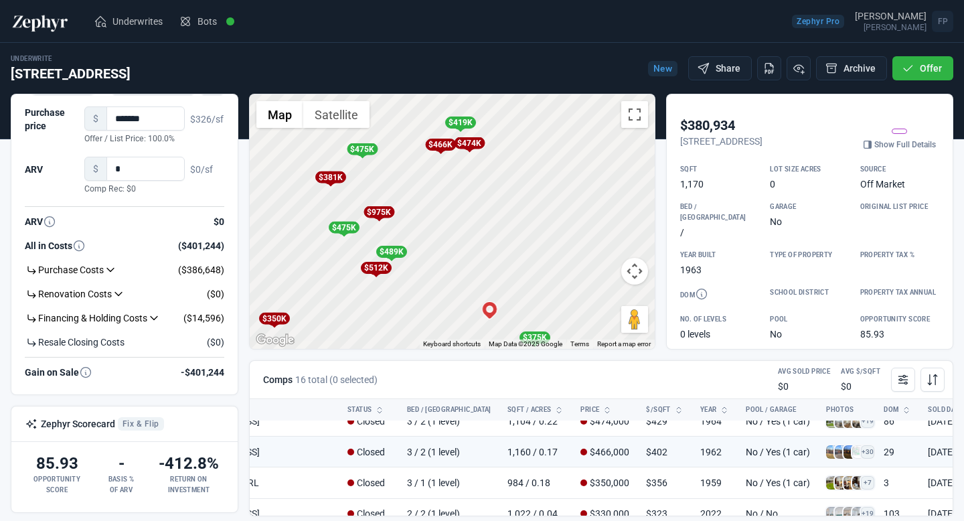
click at [471, 151] on div "$474K" at bounding box center [469, 143] width 17 height 13
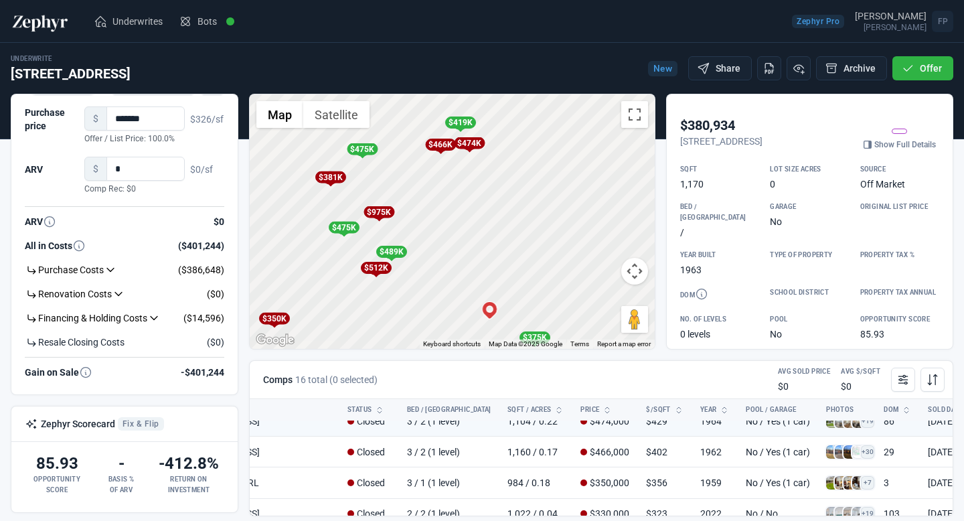
scroll to position [77, 134]
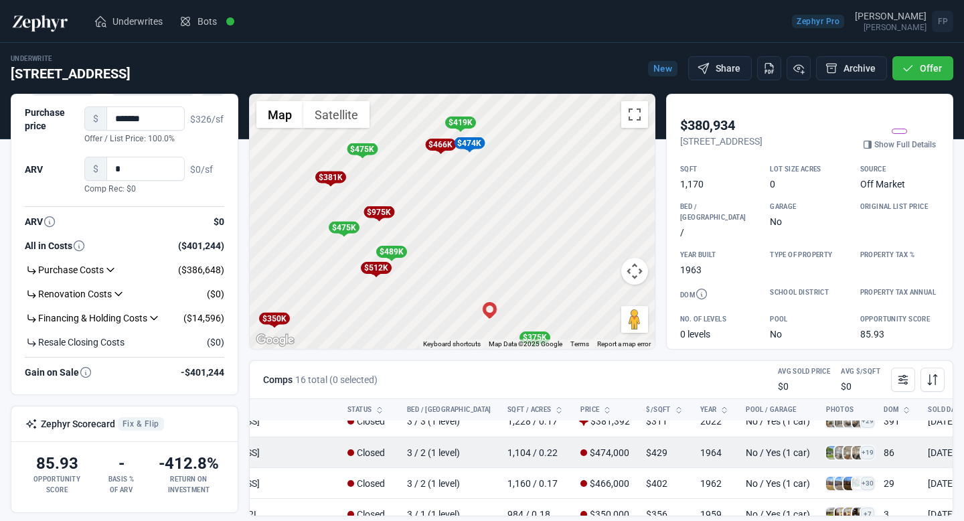
click at [500, 456] on td "1,104 / 0.22" at bounding box center [537, 452] width 74 height 31
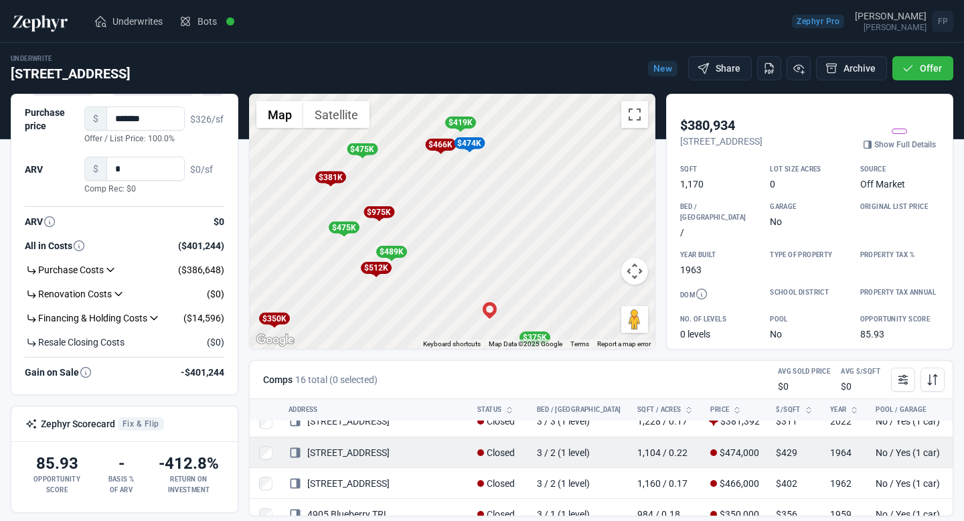
scroll to position [77, 0]
click at [376, 455] on link "5507 Gloucester LN" at bounding box center [343, 452] width 101 height 11
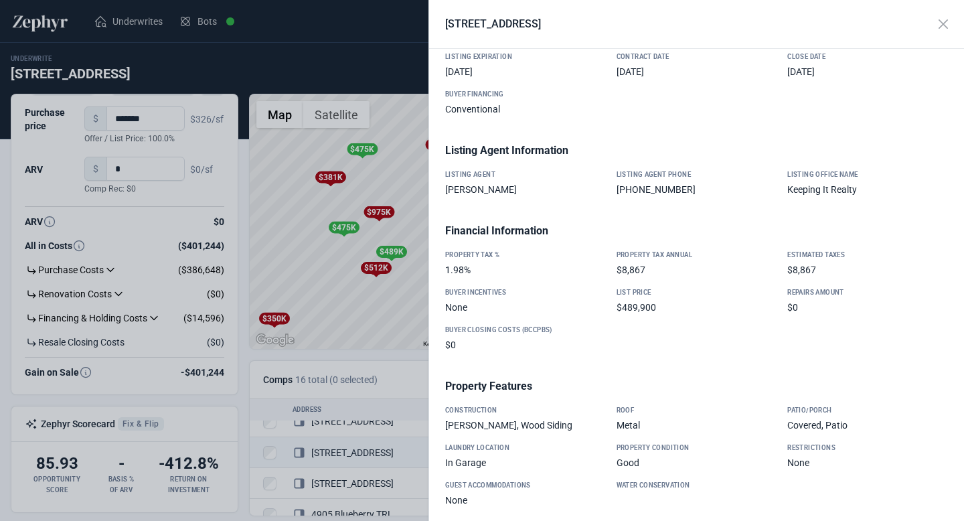
scroll to position [891, 0]
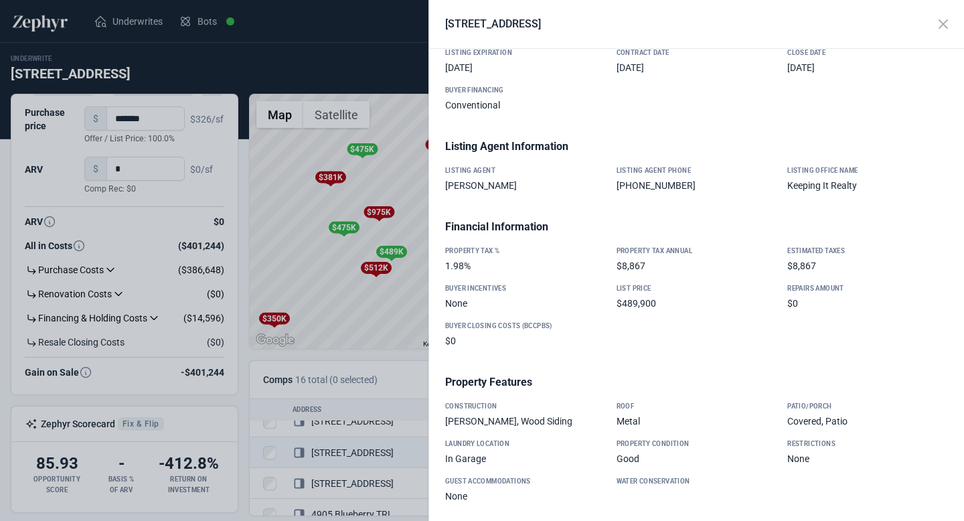
click at [397, 323] on div at bounding box center [482, 260] width 964 height 521
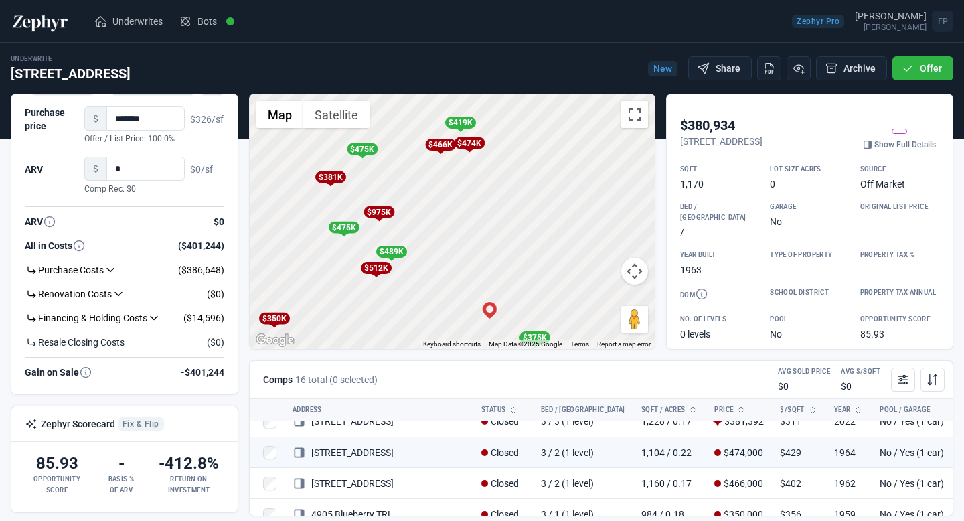
scroll to position [20, 0]
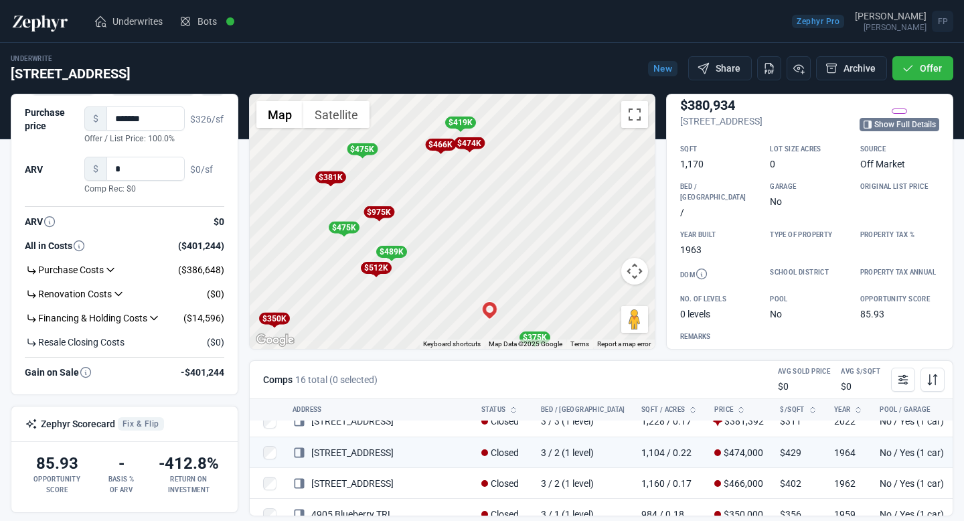
click at [907, 131] on link "Show Full Details" at bounding box center [900, 124] width 80 height 13
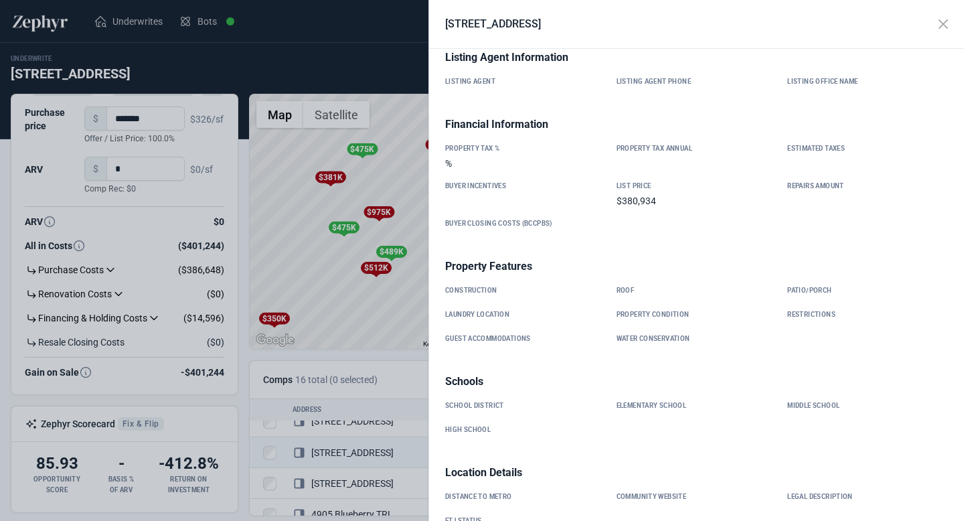
scroll to position [475, 0]
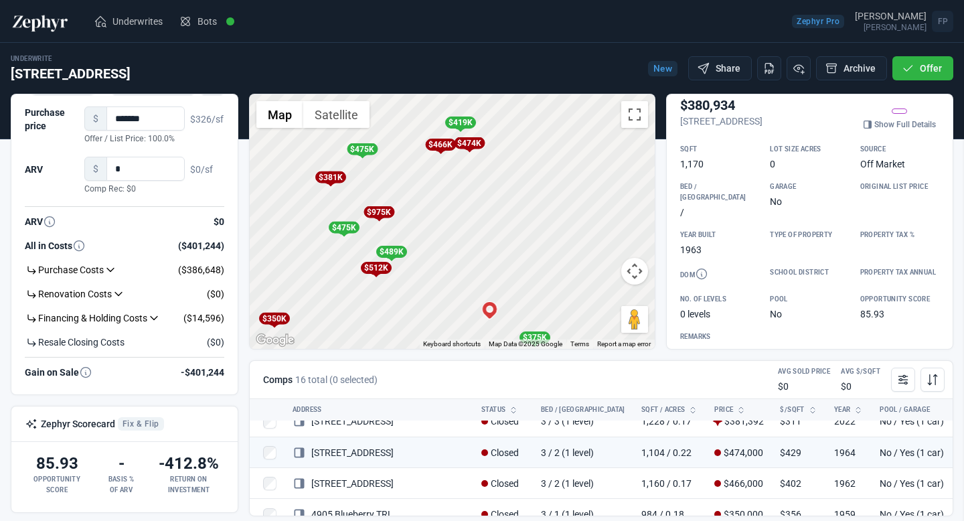
click at [385, 173] on div at bounding box center [482, 260] width 964 height 521
click at [380, 266] on div "$512K" at bounding box center [375, 268] width 31 height 12
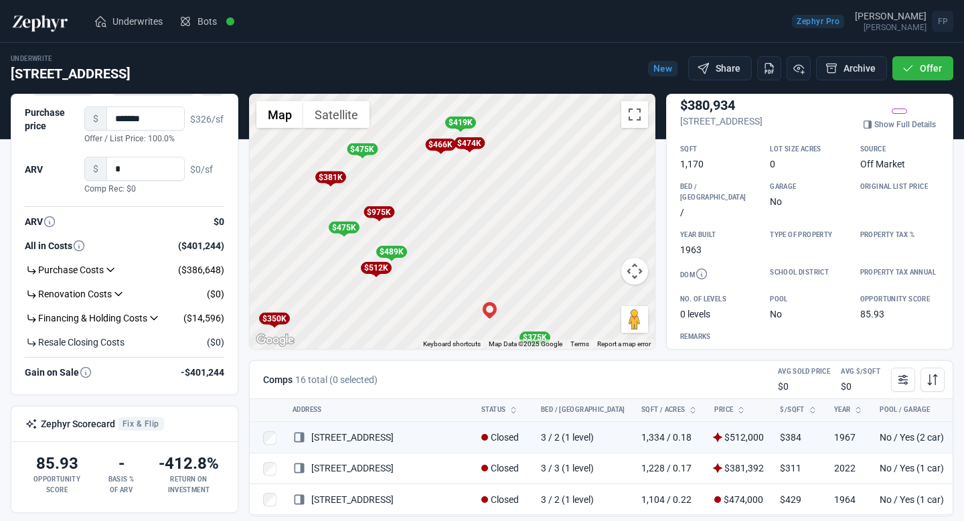
scroll to position [15, 0]
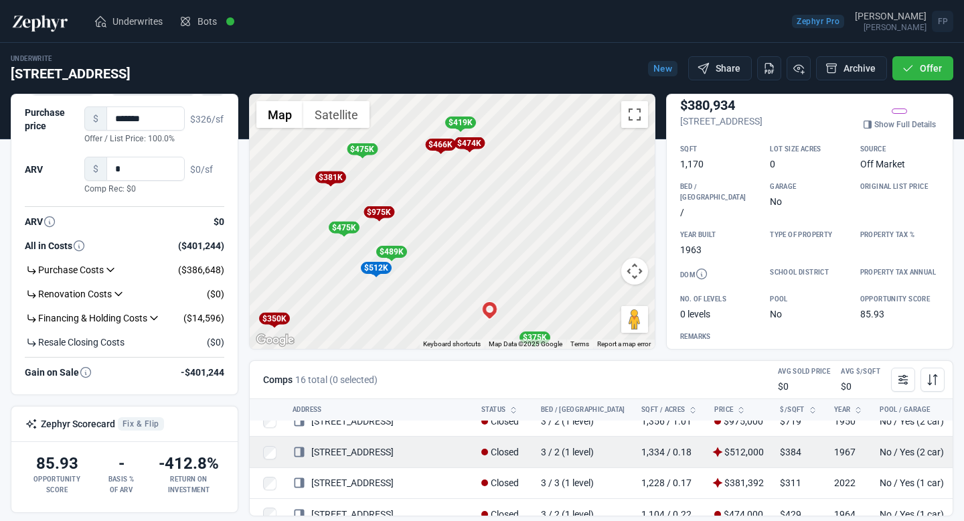
click at [384, 455] on link "5204 Wayborne Hill DR" at bounding box center [343, 452] width 101 height 11
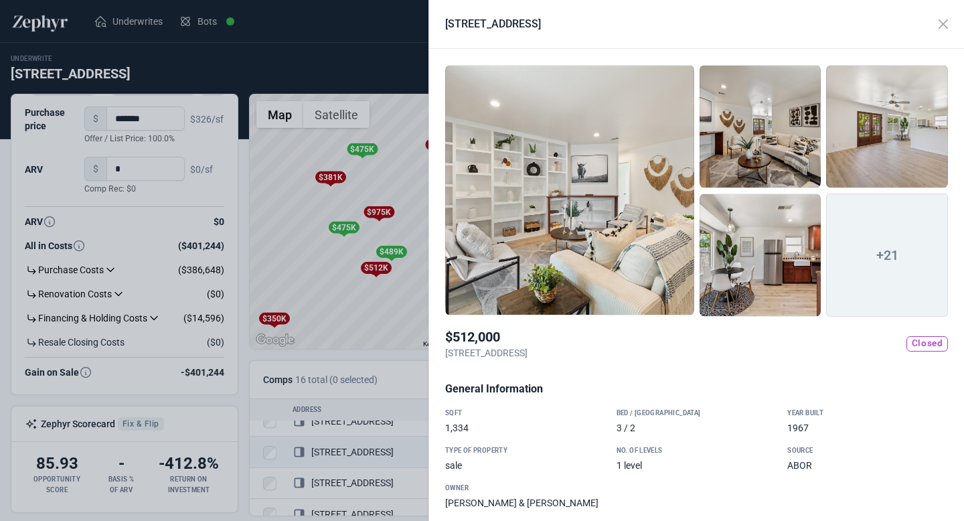
click at [865, 254] on span "+21" at bounding box center [887, 255] width 122 height 123
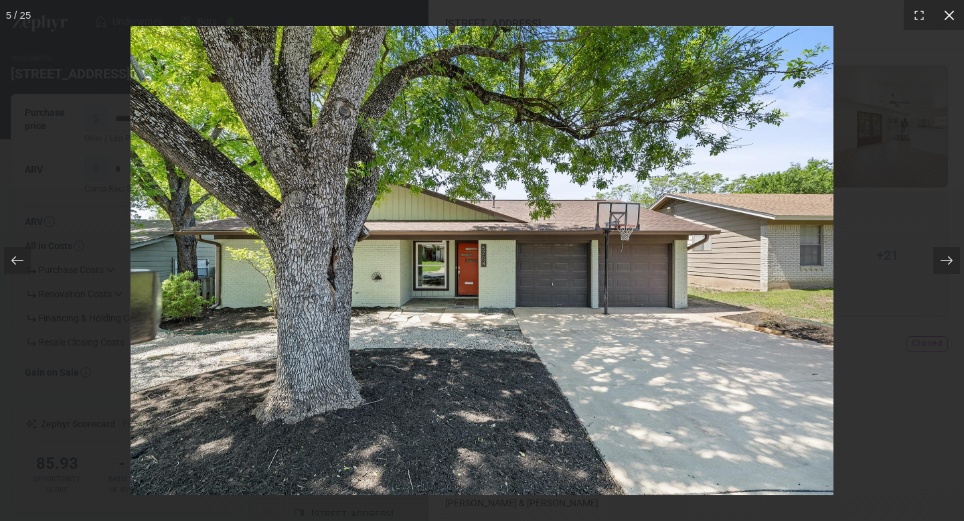
click at [947, 12] on icon at bounding box center [949, 15] width 13 height 13
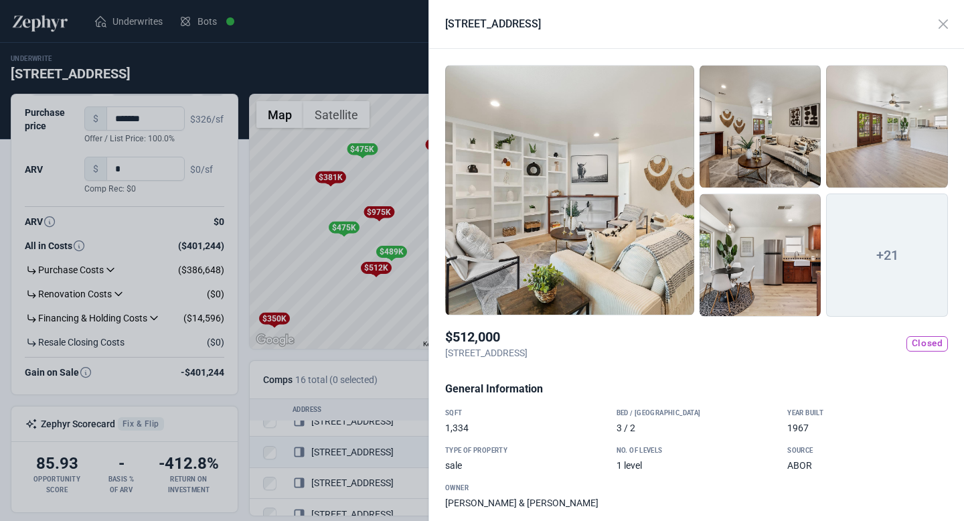
click at [361, 283] on div at bounding box center [482, 260] width 964 height 521
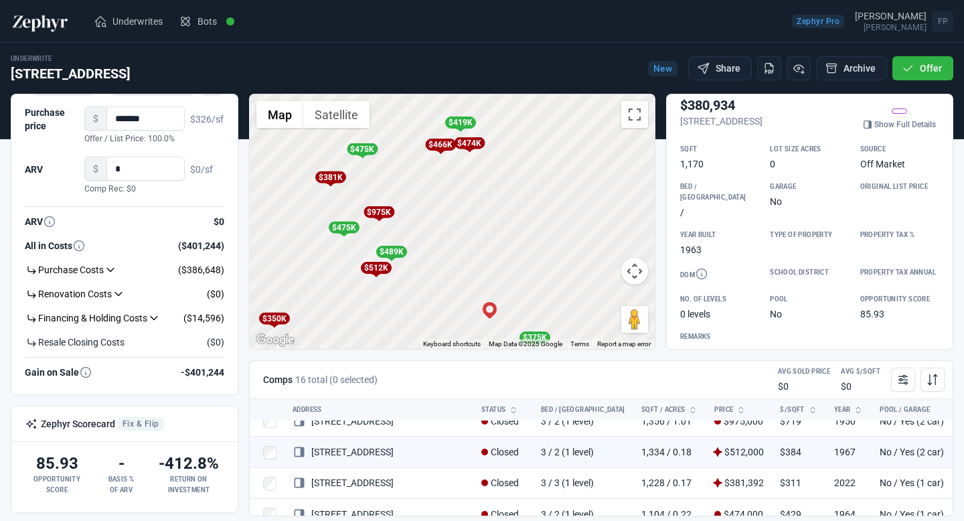
click at [434, 148] on div "$466K" at bounding box center [440, 145] width 31 height 12
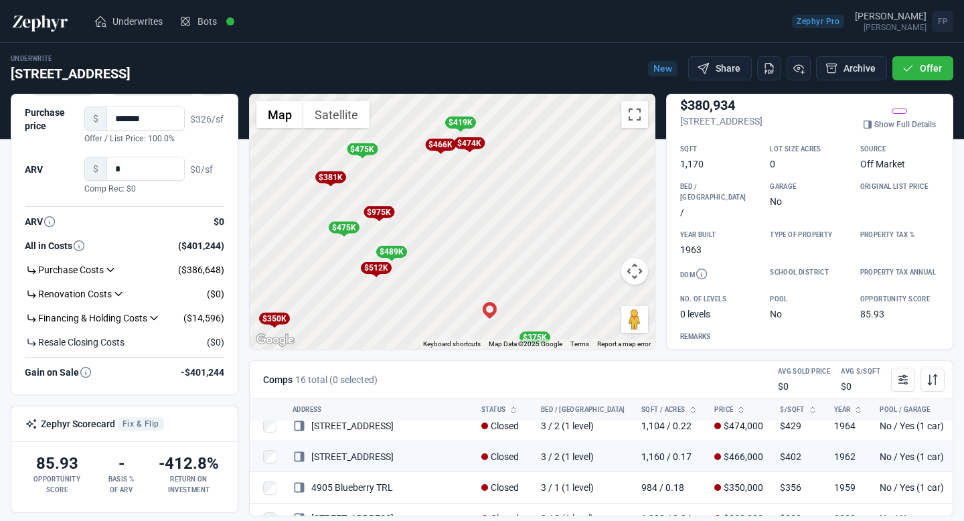
scroll to position [108, 0]
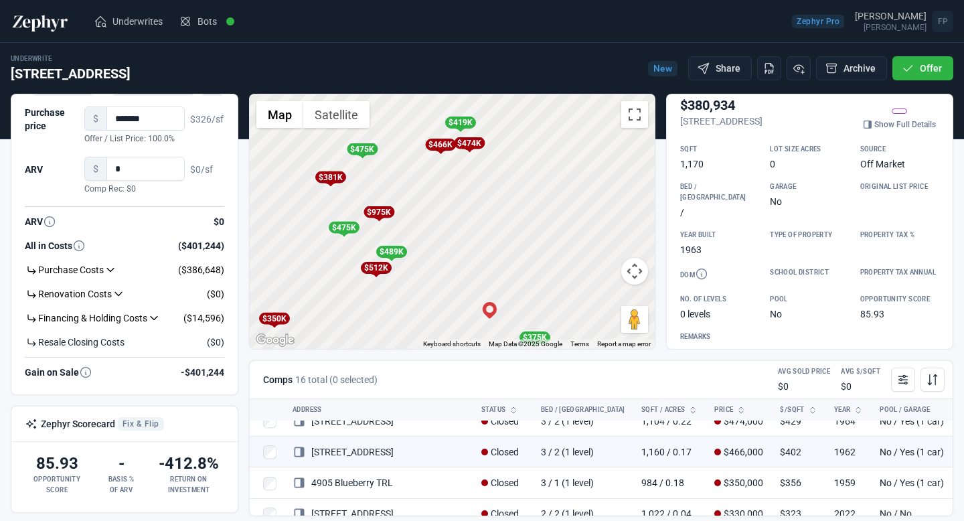
click at [471, 142] on div "$474K" at bounding box center [469, 143] width 31 height 12
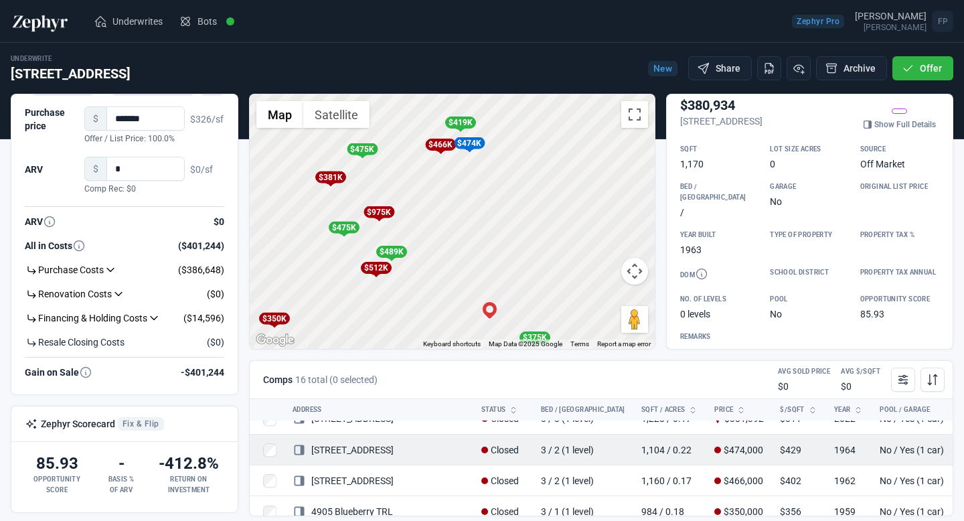
scroll to position [82, 0]
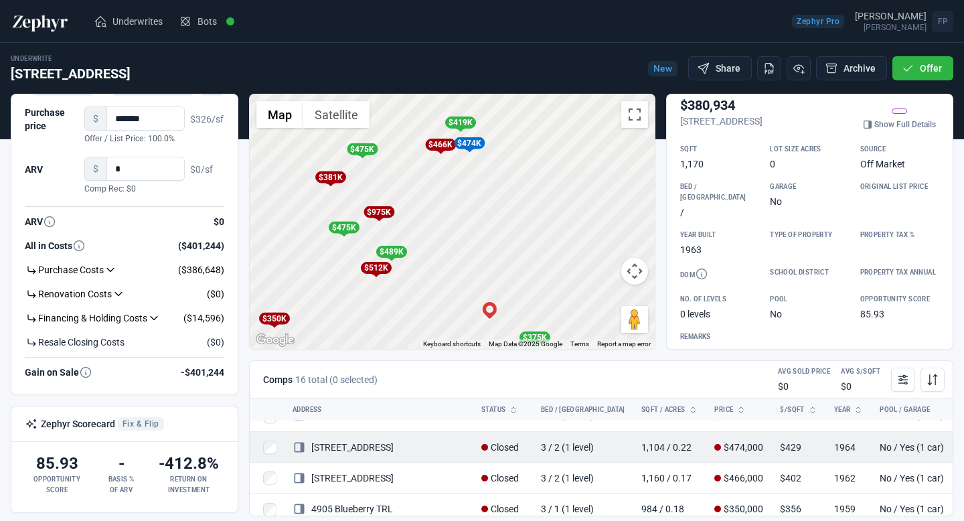
click at [362, 443] on link "5507 Gloucester LN" at bounding box center [343, 447] width 101 height 11
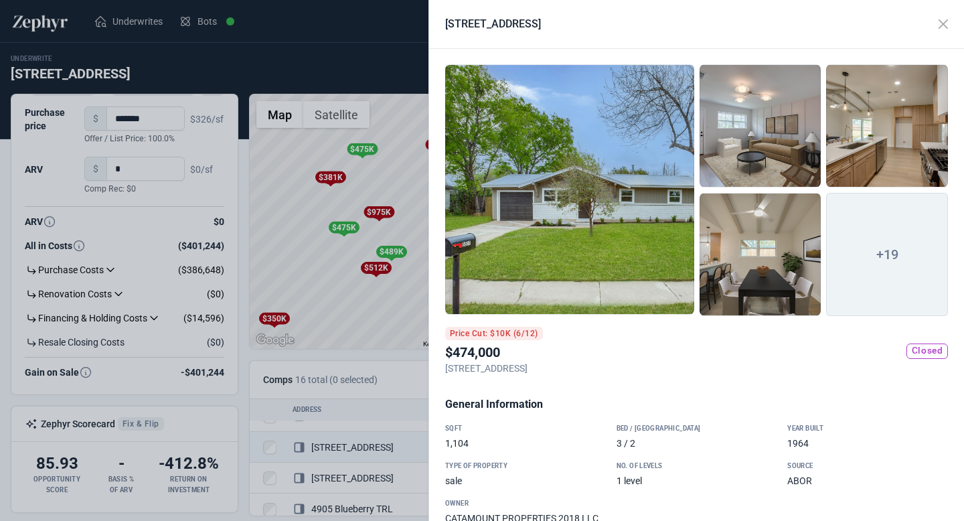
scroll to position [27, 0]
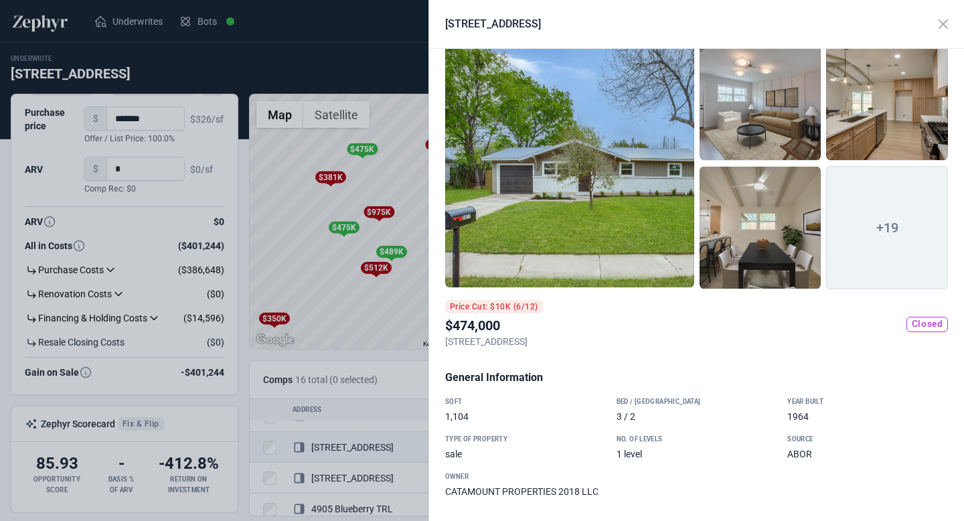
click at [875, 254] on span "+19" at bounding box center [887, 227] width 122 height 123
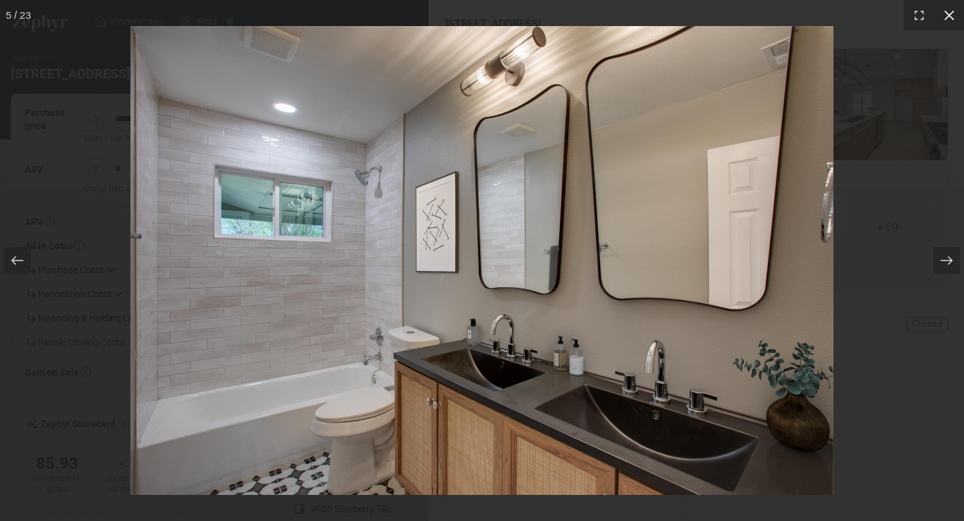
click at [951, 20] on icon at bounding box center [949, 15] width 13 height 13
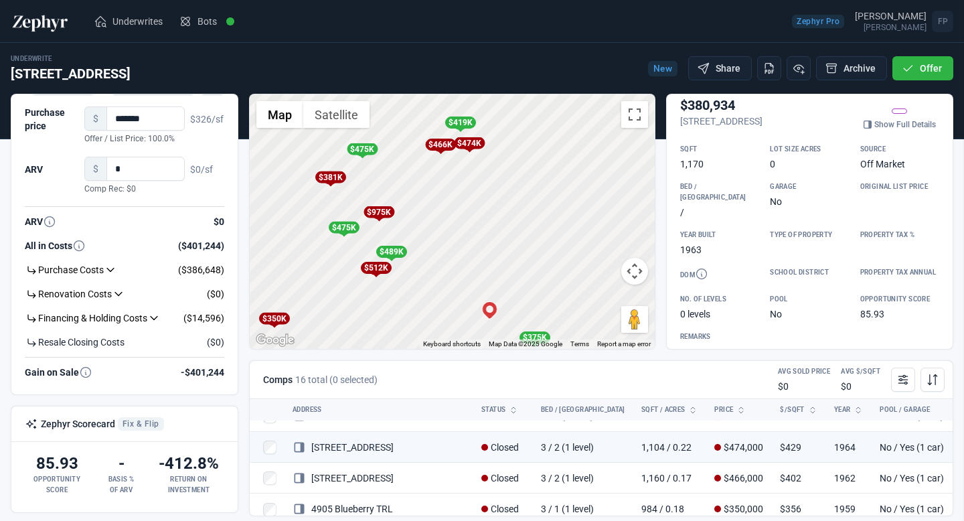
click at [359, 320] on div at bounding box center [482, 260] width 964 height 521
drag, startPoint x: 680, startPoint y: 119, endPoint x: 711, endPoint y: 134, distance: 34.1
click at [711, 128] on p "5215 Halmark Drive, Austin, TX, 78723" at bounding box center [721, 121] width 82 height 13
copy p "5215 Halmark Drive, Austin, TX, 78723"
